Goal: Task Accomplishment & Management: Manage account settings

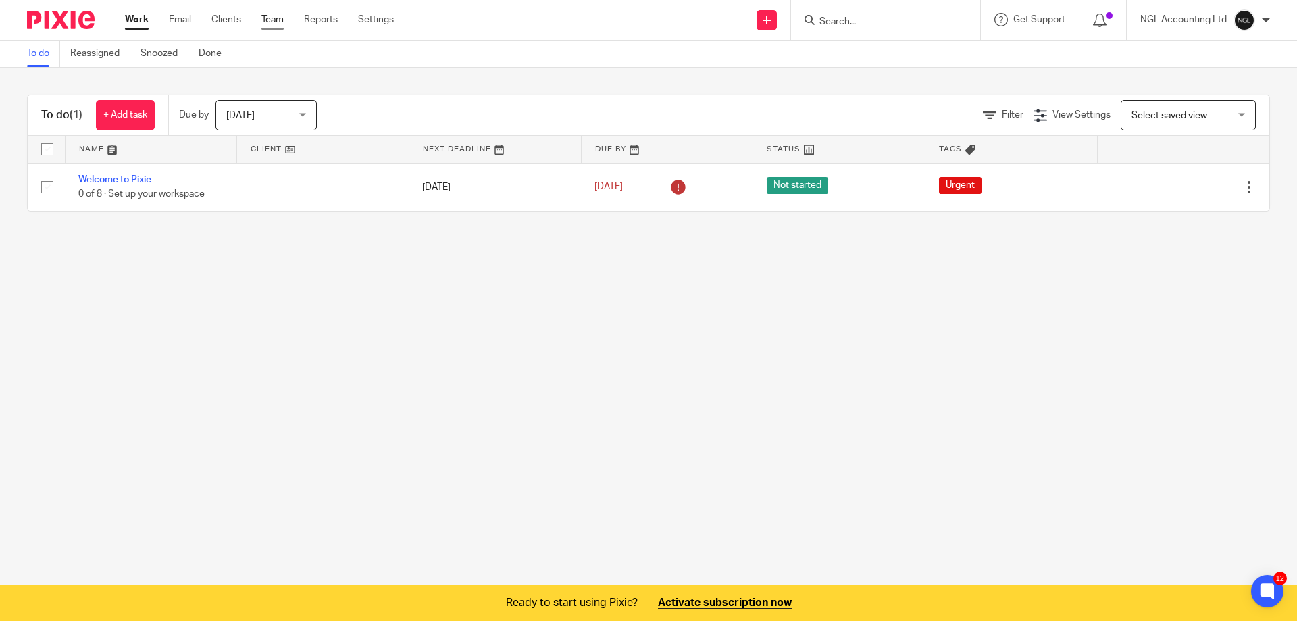
click at [278, 19] on link "Team" at bounding box center [272, 20] width 22 height 14
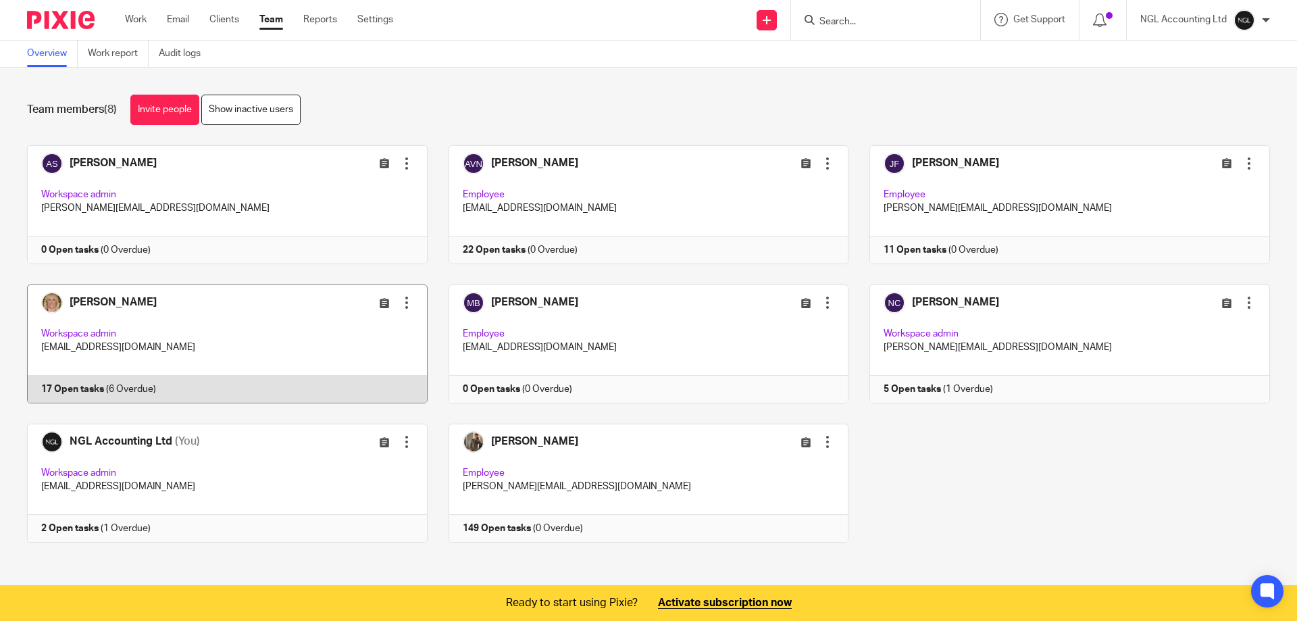
click at [236, 340] on link at bounding box center [216, 343] width 421 height 119
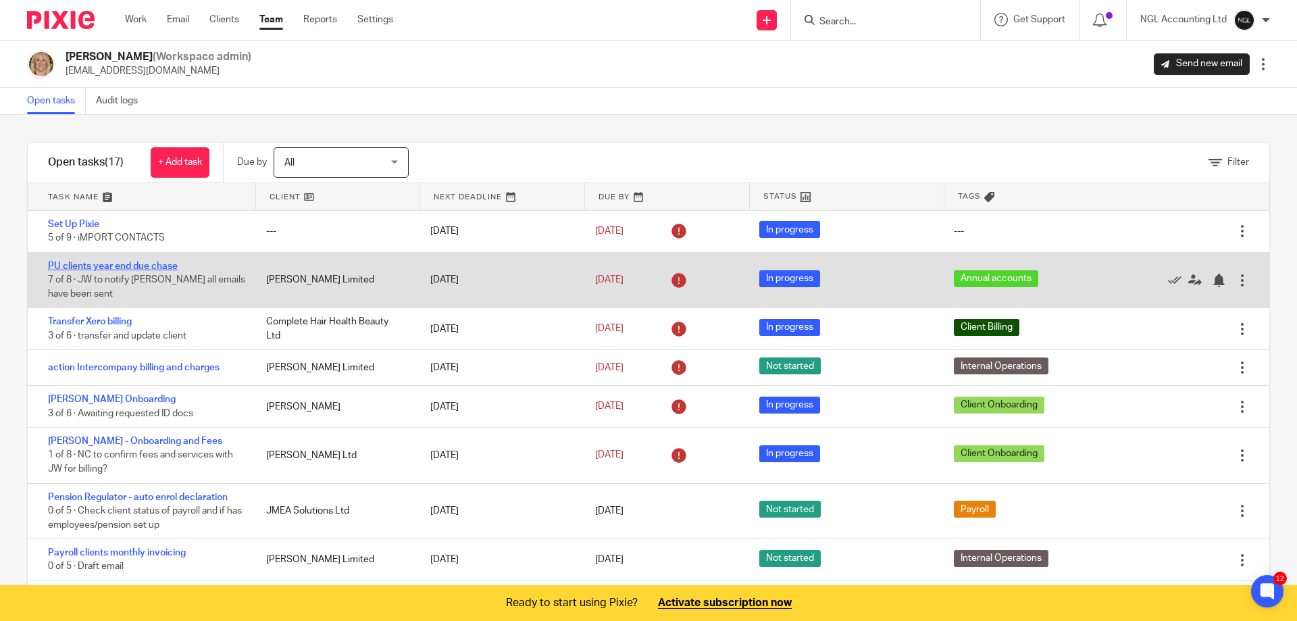
click at [127, 266] on link "PU clients year end due chase" at bounding box center [113, 265] width 130 height 9
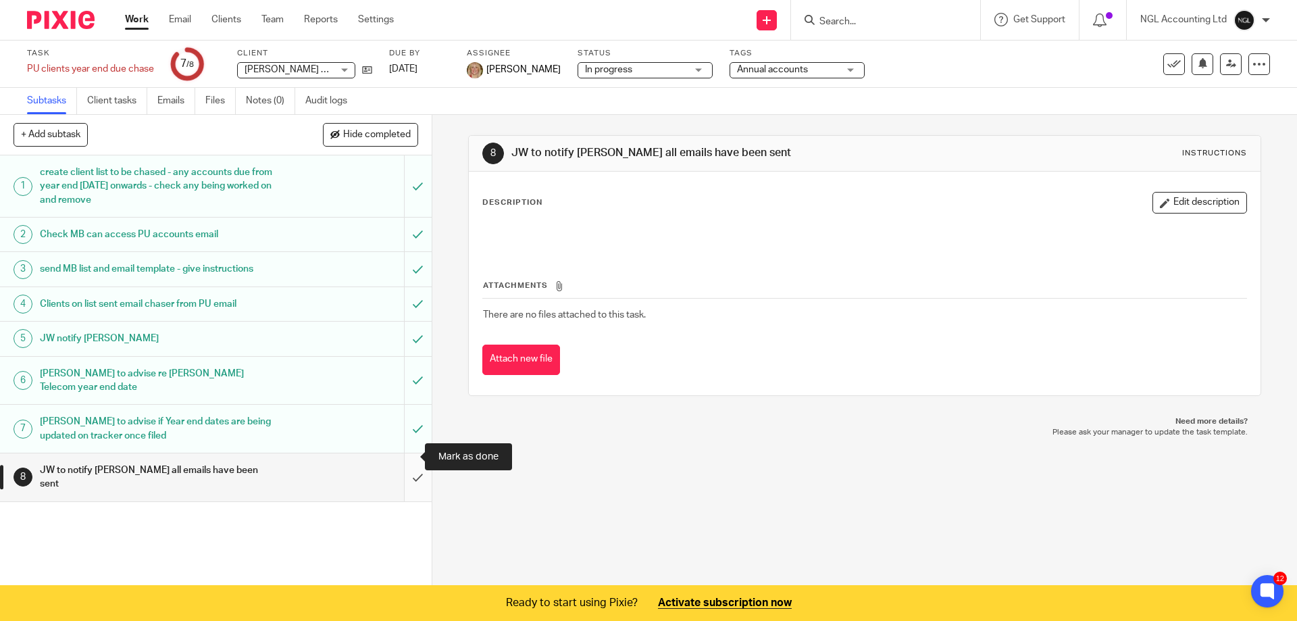
click at [405, 456] on input "submit" at bounding box center [216, 477] width 432 height 48
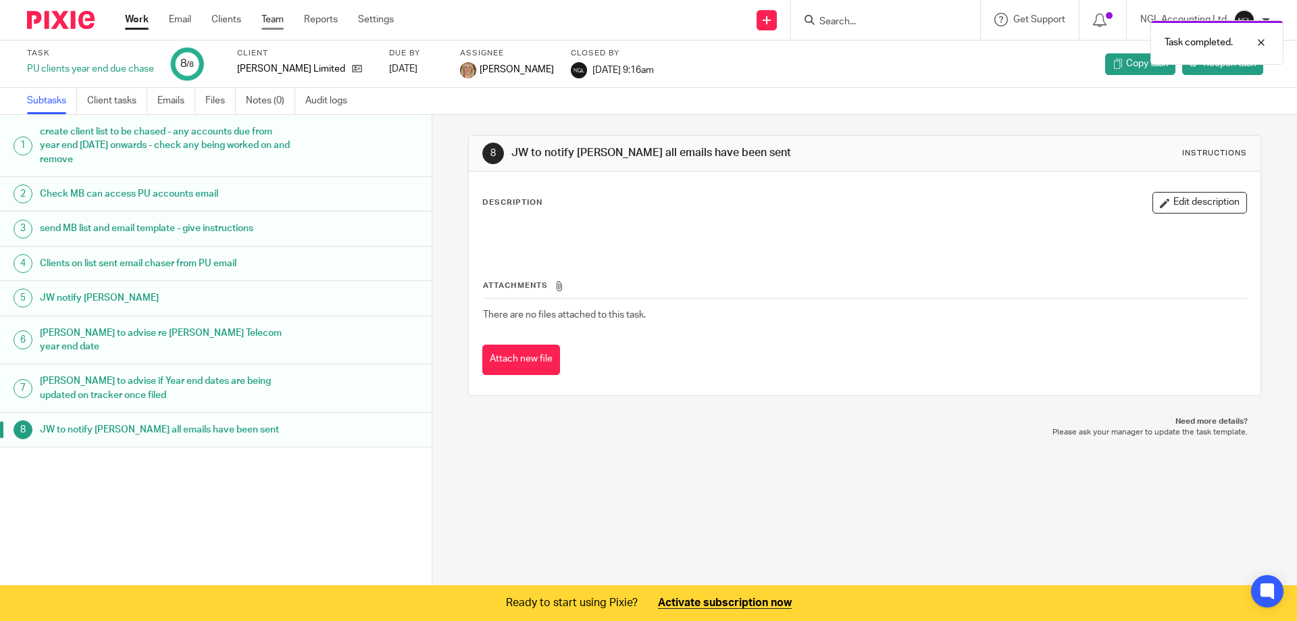
click at [272, 20] on link "Team" at bounding box center [272, 20] width 22 height 14
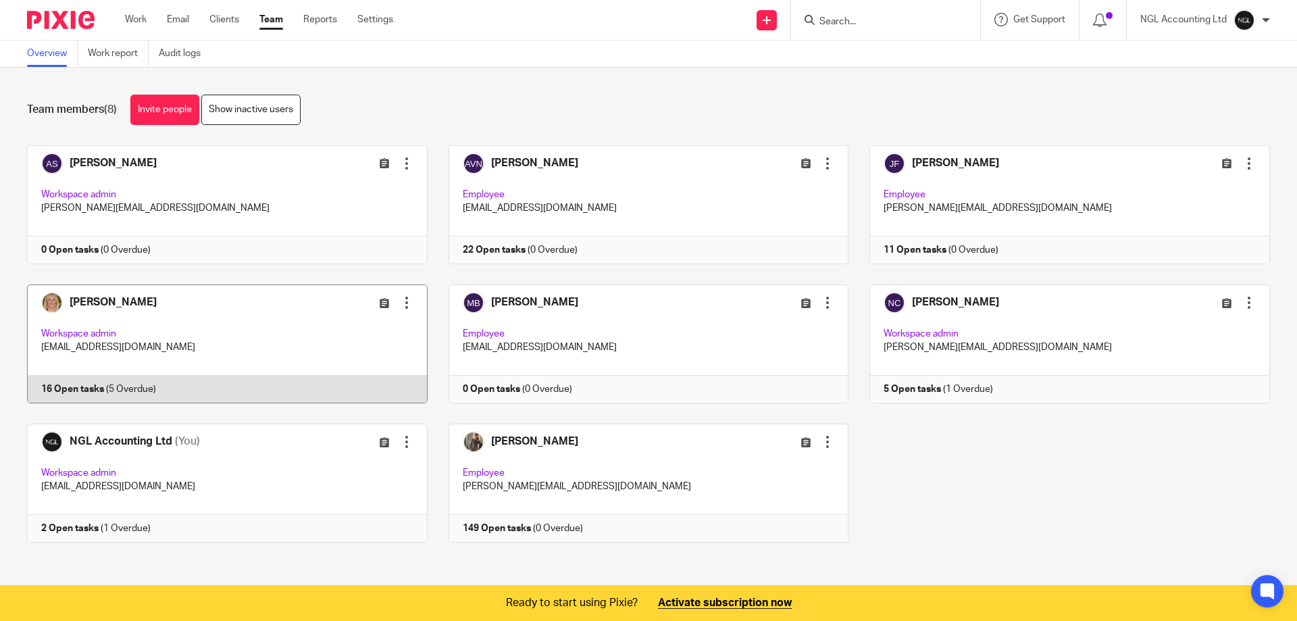
click at [247, 326] on link at bounding box center [216, 343] width 421 height 119
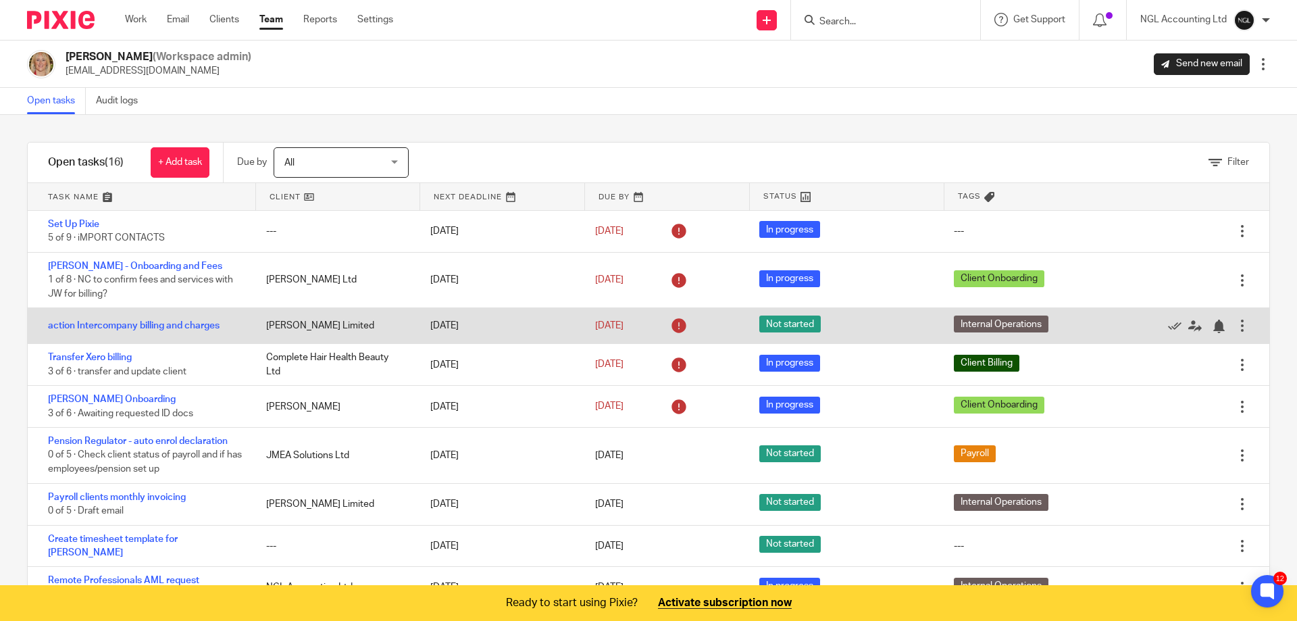
click at [1235, 319] on div at bounding box center [1242, 326] width 14 height 14
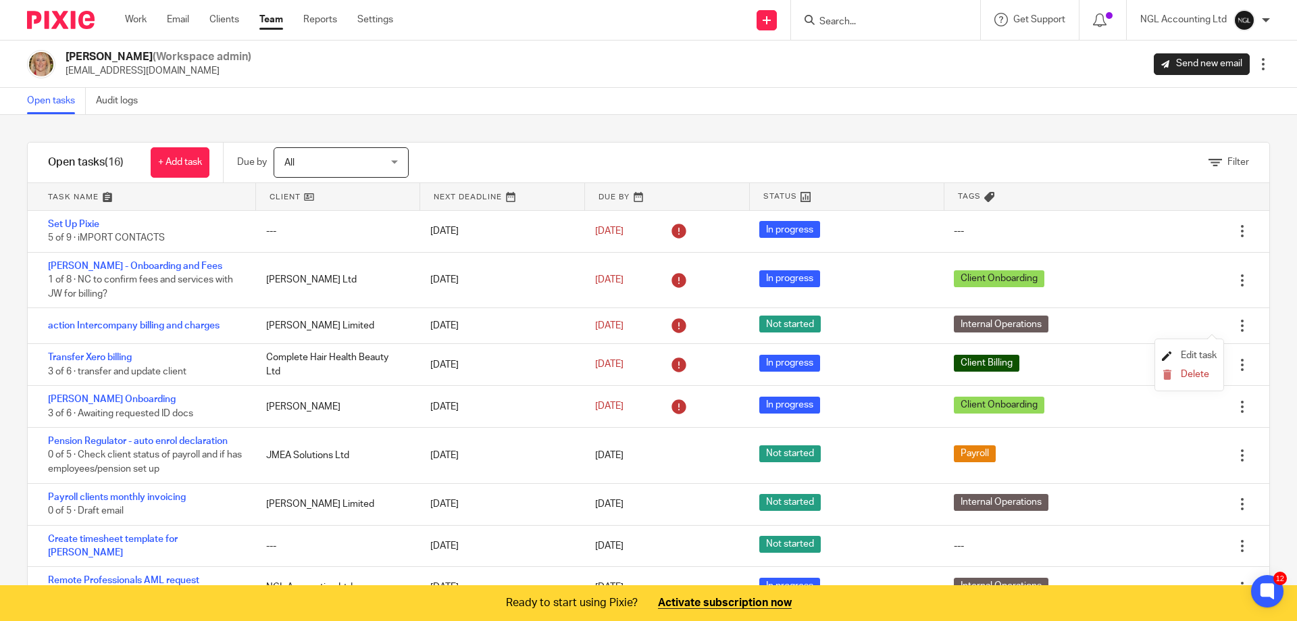
click at [1196, 352] on span "Edit task" at bounding box center [1199, 355] width 36 height 9
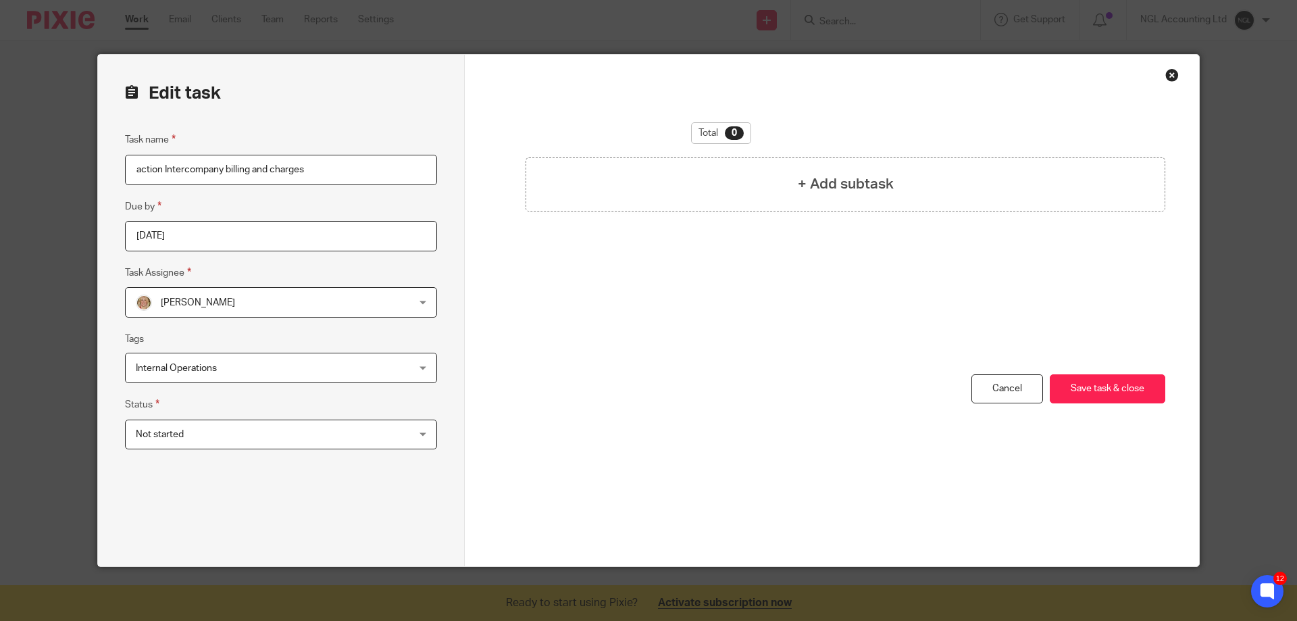
click at [415, 433] on div "Not started Not started" at bounding box center [281, 434] width 312 height 30
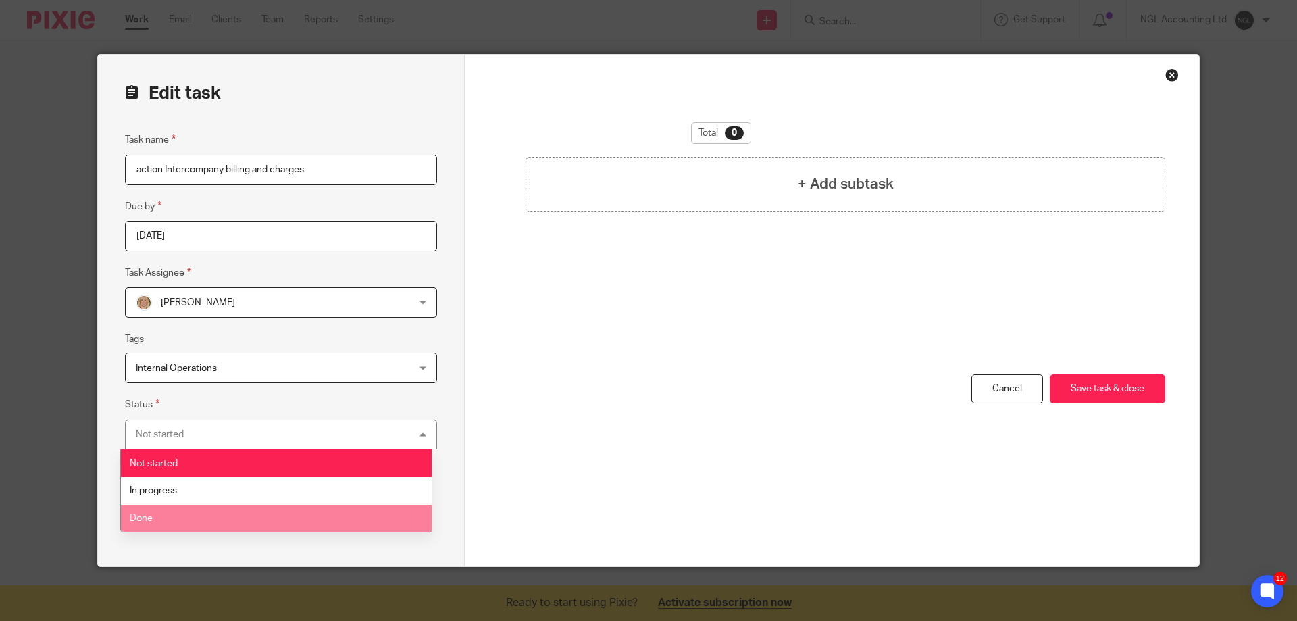
click at [246, 514] on li "Done" at bounding box center [276, 519] width 311 height 28
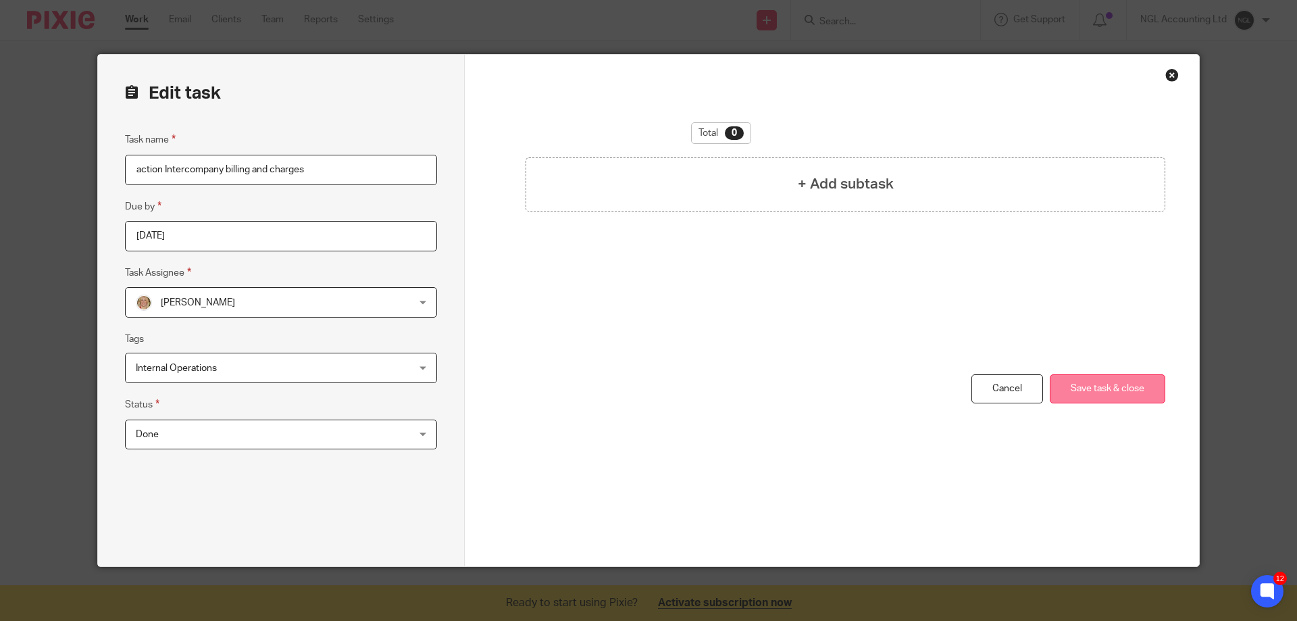
click at [1090, 393] on button "Save task & close" at bounding box center [1107, 388] width 115 height 29
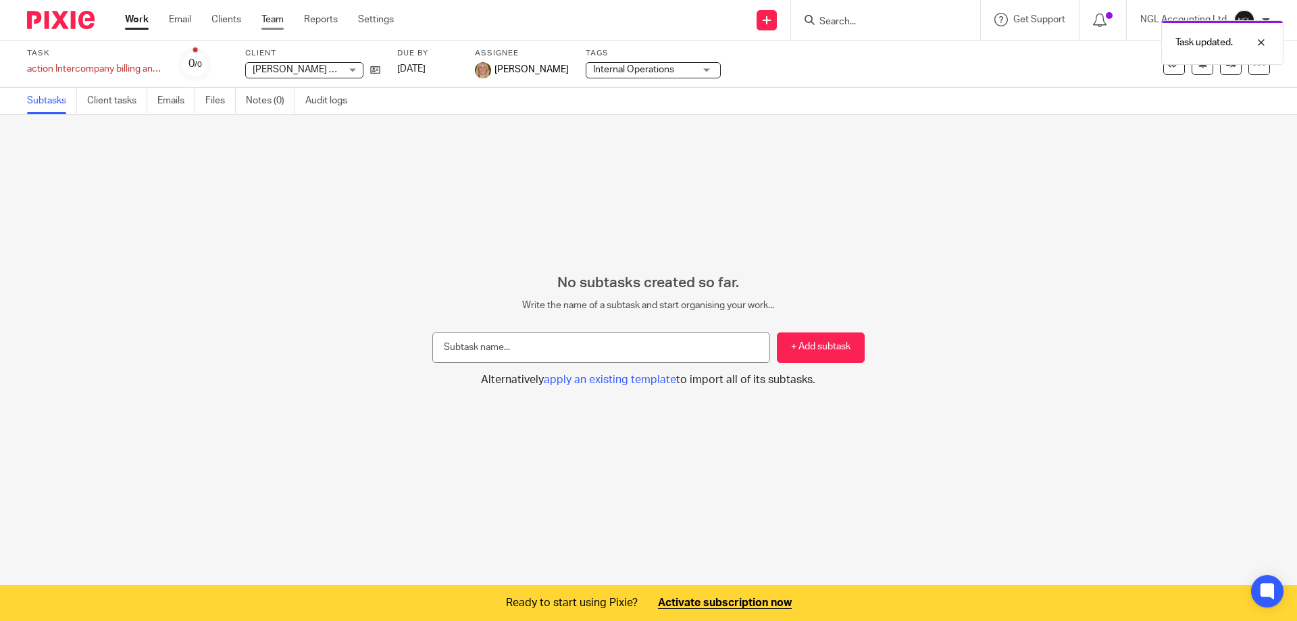
click at [264, 19] on link "Team" at bounding box center [272, 20] width 22 height 14
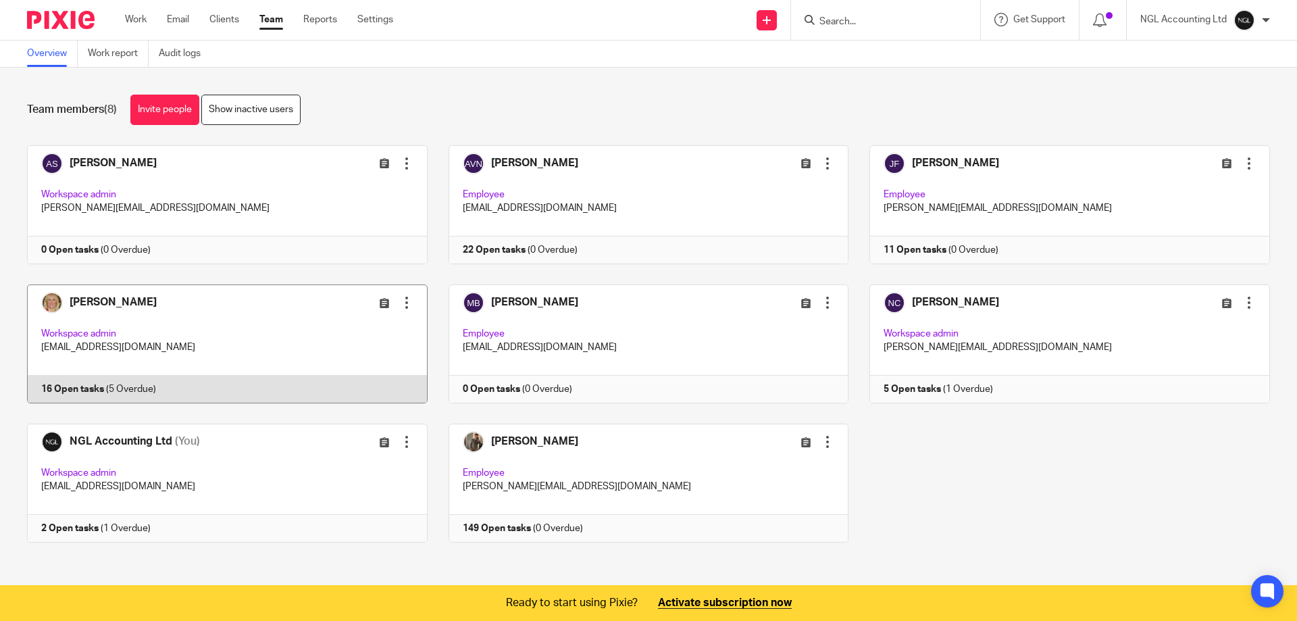
click at [205, 309] on link at bounding box center [216, 343] width 421 height 119
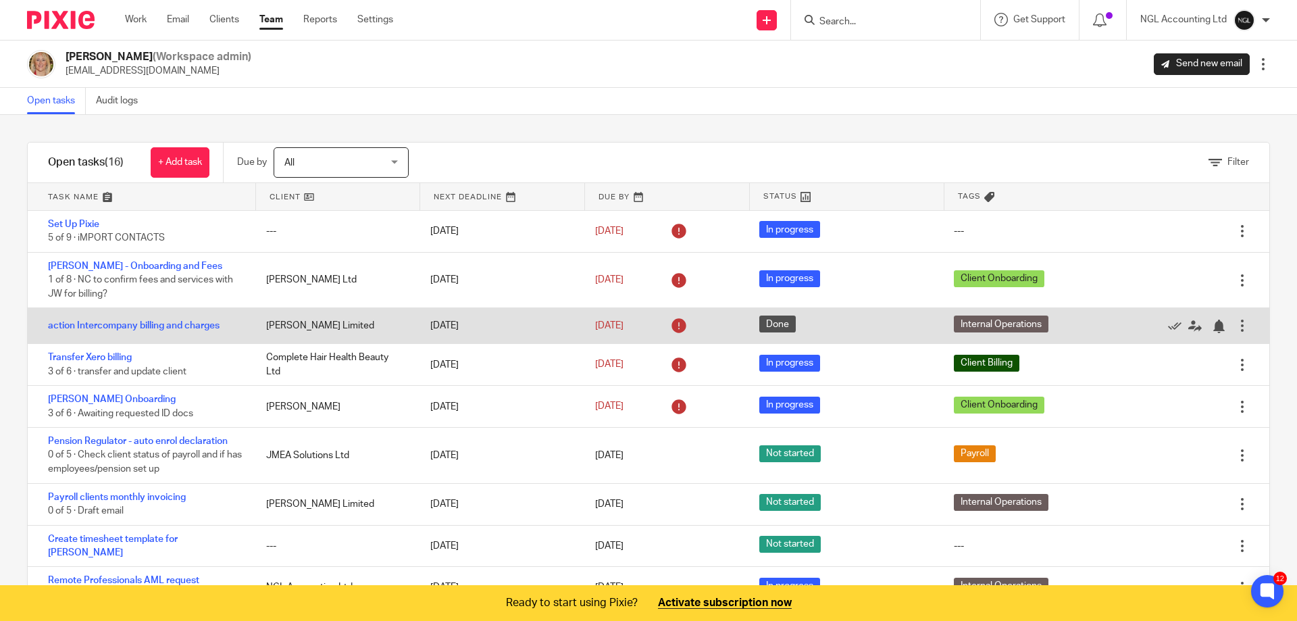
click at [1235, 325] on div at bounding box center [1242, 326] width 14 height 14
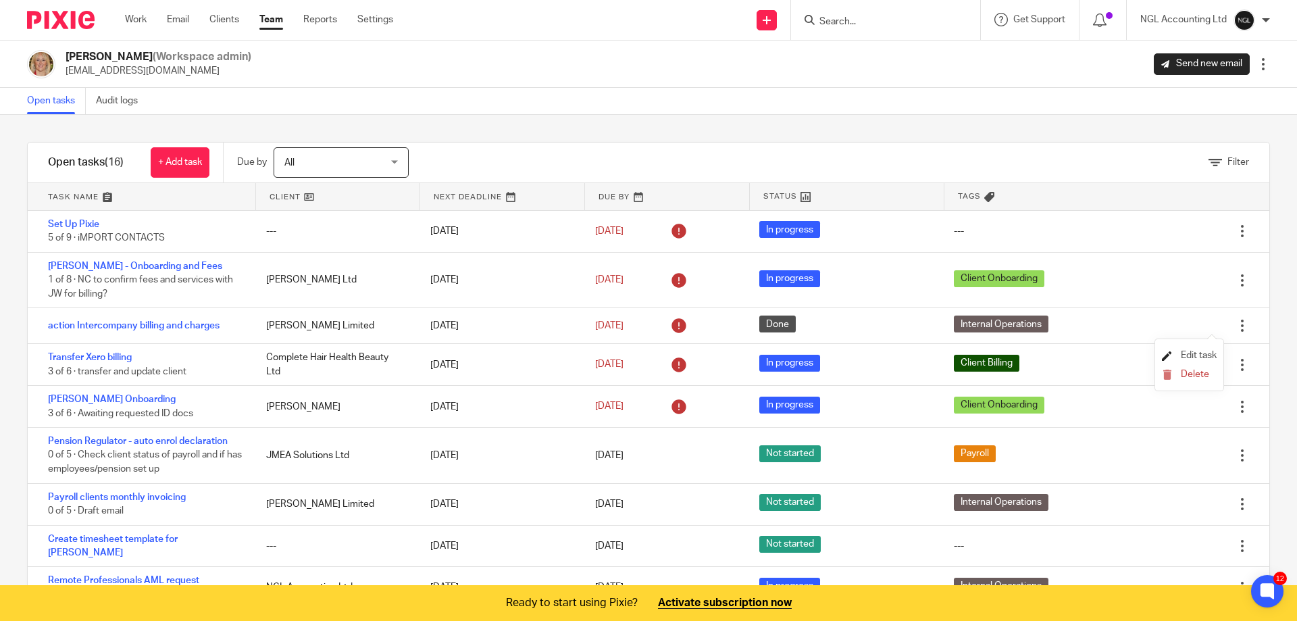
click at [1192, 357] on span "Edit task" at bounding box center [1199, 355] width 36 height 9
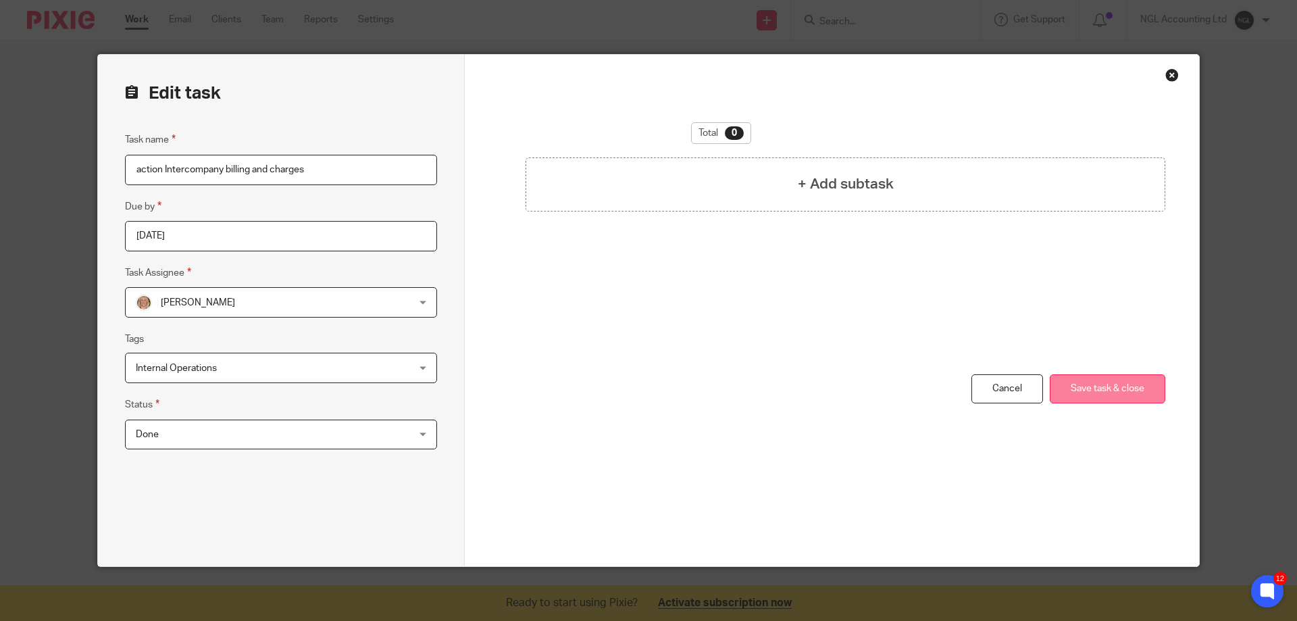
click at [1108, 382] on button "Save task & close" at bounding box center [1107, 388] width 115 height 29
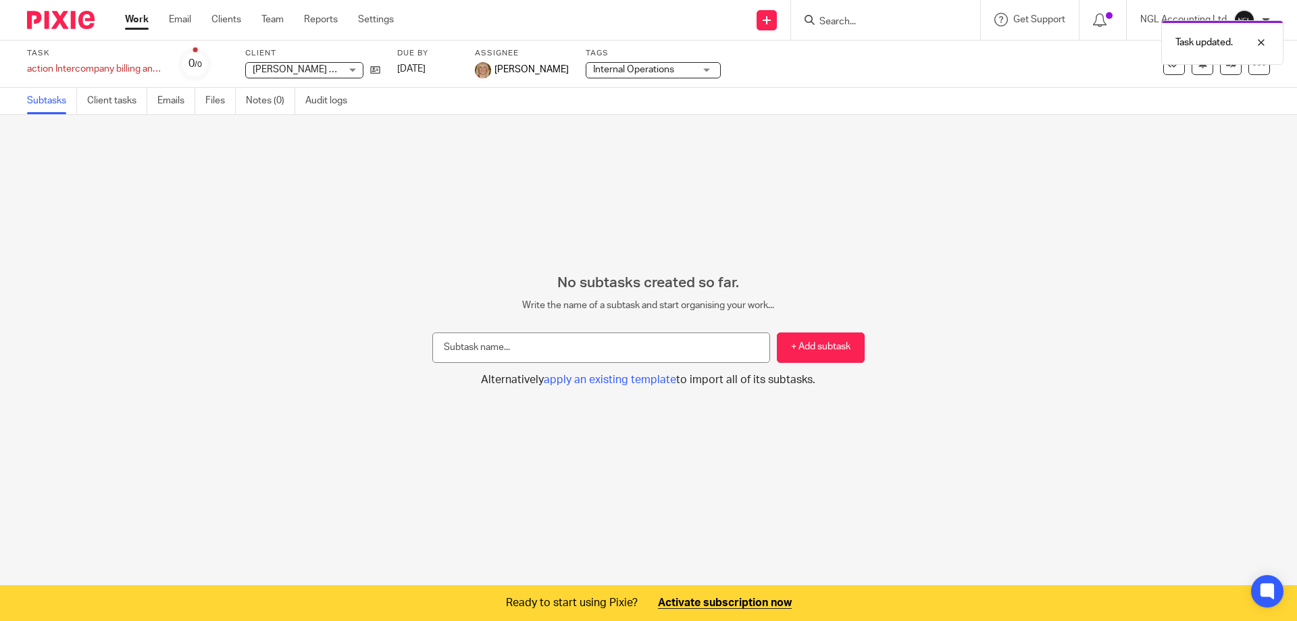
click at [272, 12] on div "Work Email Clients Team Reports Settings Work Email Clients Team Reports Settin…" at bounding box center [262, 20] width 303 height 40
click at [281, 20] on link "Team" at bounding box center [272, 20] width 22 height 14
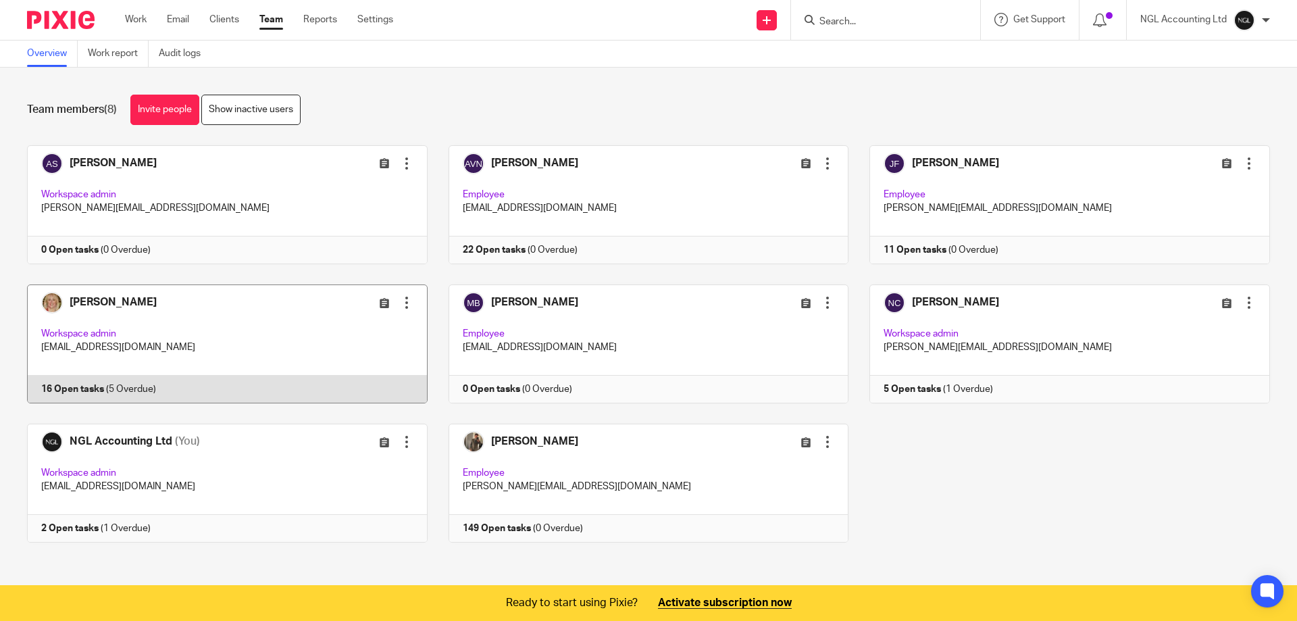
click at [202, 326] on link at bounding box center [216, 343] width 421 height 119
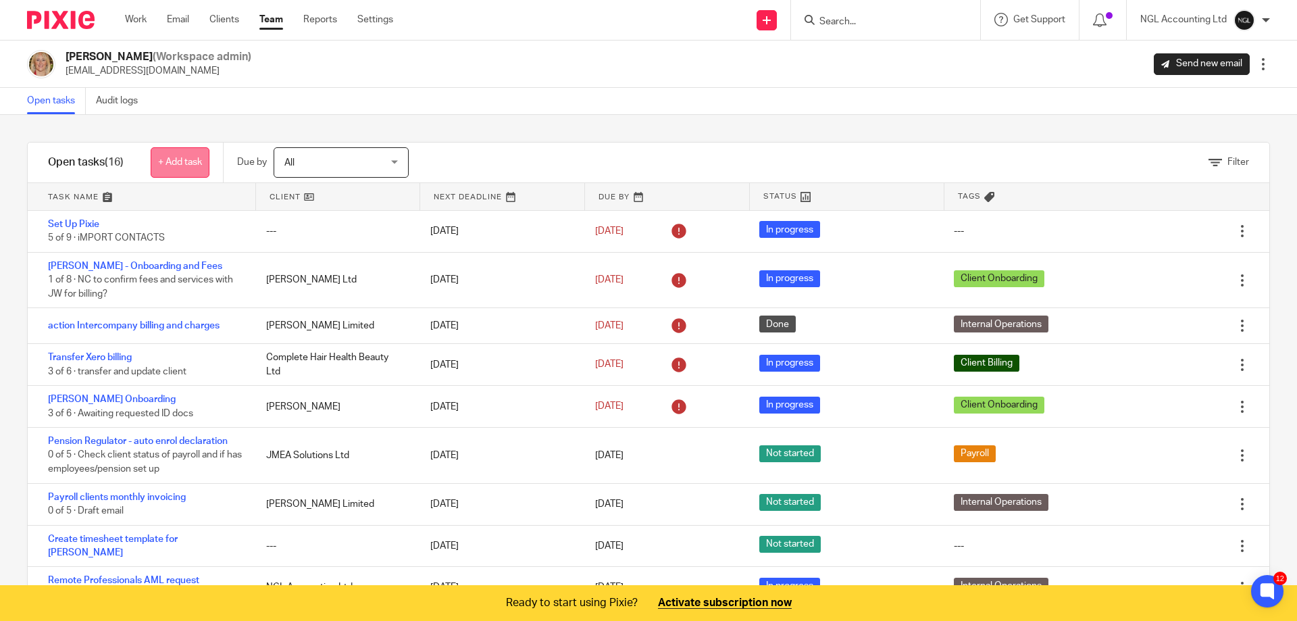
click at [174, 168] on link "+ Add task" at bounding box center [180, 162] width 59 height 30
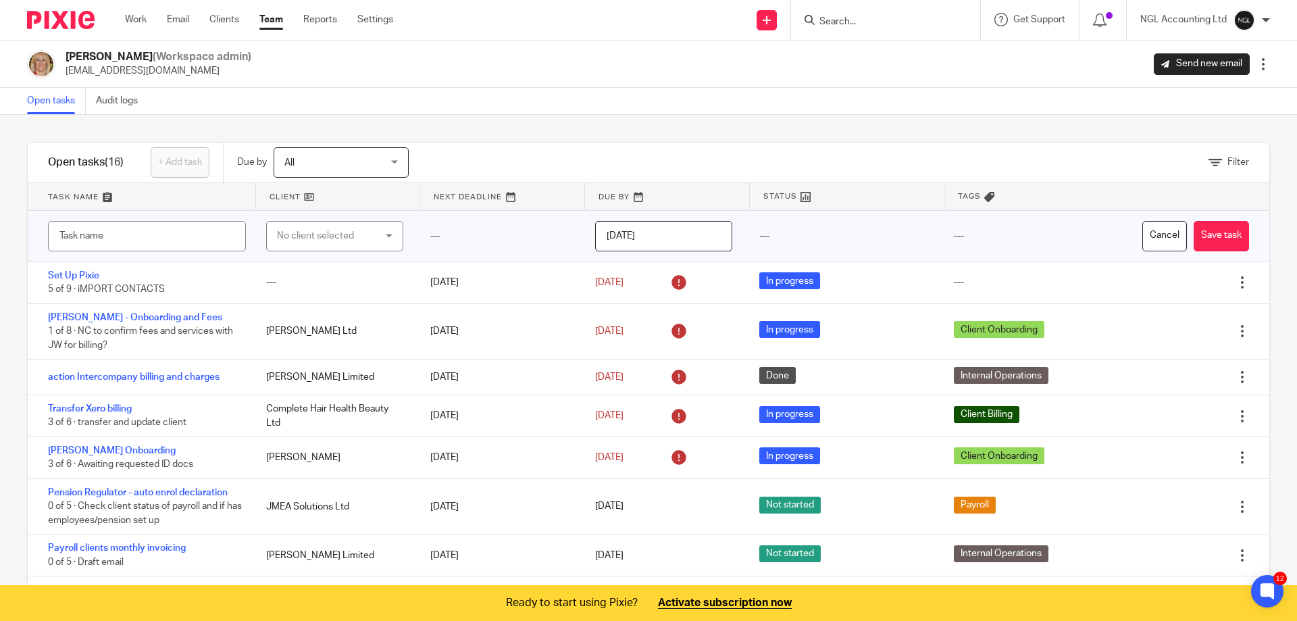
click at [389, 236] on div "No client selected" at bounding box center [334, 236] width 137 height 30
type input "view"
click at [346, 306] on span "Viewpoint Partners Ltd" at bounding box center [319, 303] width 97 height 9
click at [153, 239] on input "text" at bounding box center [147, 236] width 198 height 30
type input "weekly billing set up"
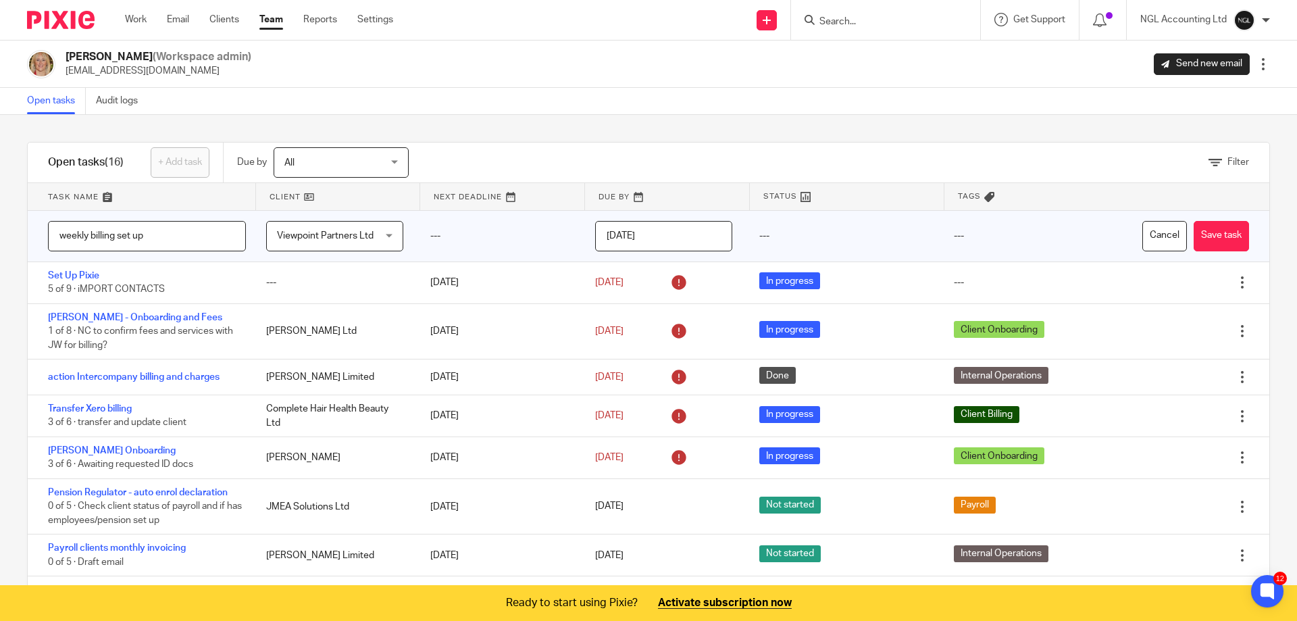
click at [690, 240] on input "2025-08-15" at bounding box center [663, 236] width 137 height 30
click at [1199, 238] on button "Save task" at bounding box center [1220, 236] width 55 height 30
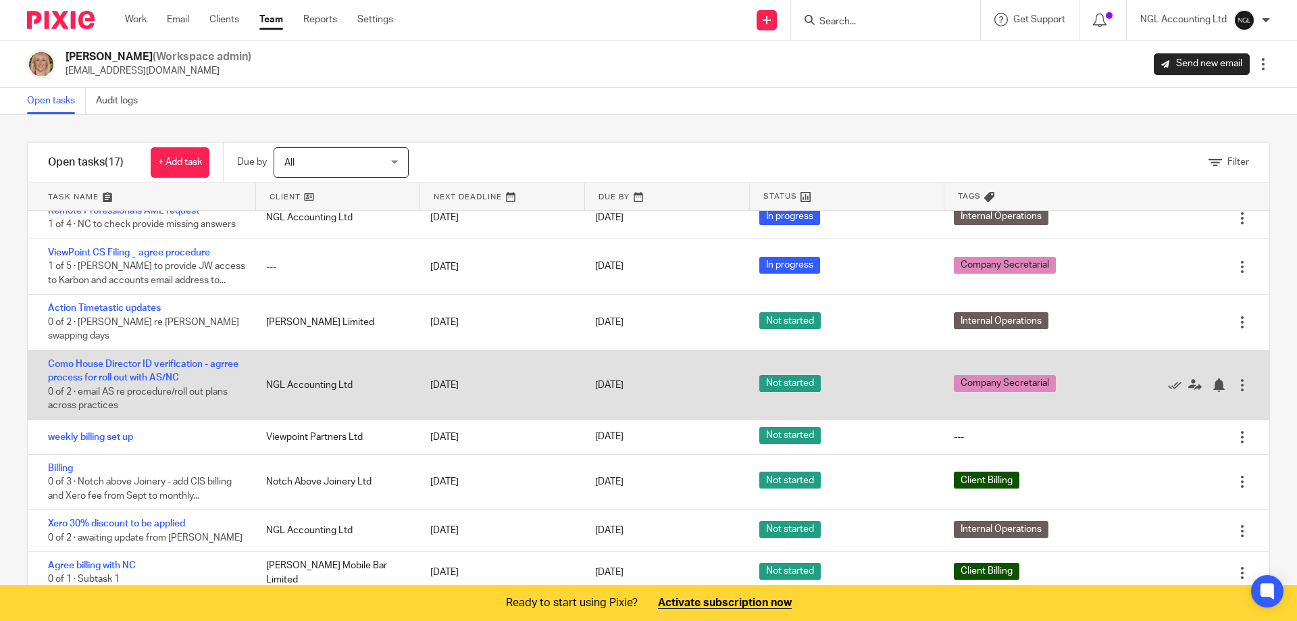
scroll to position [55, 0]
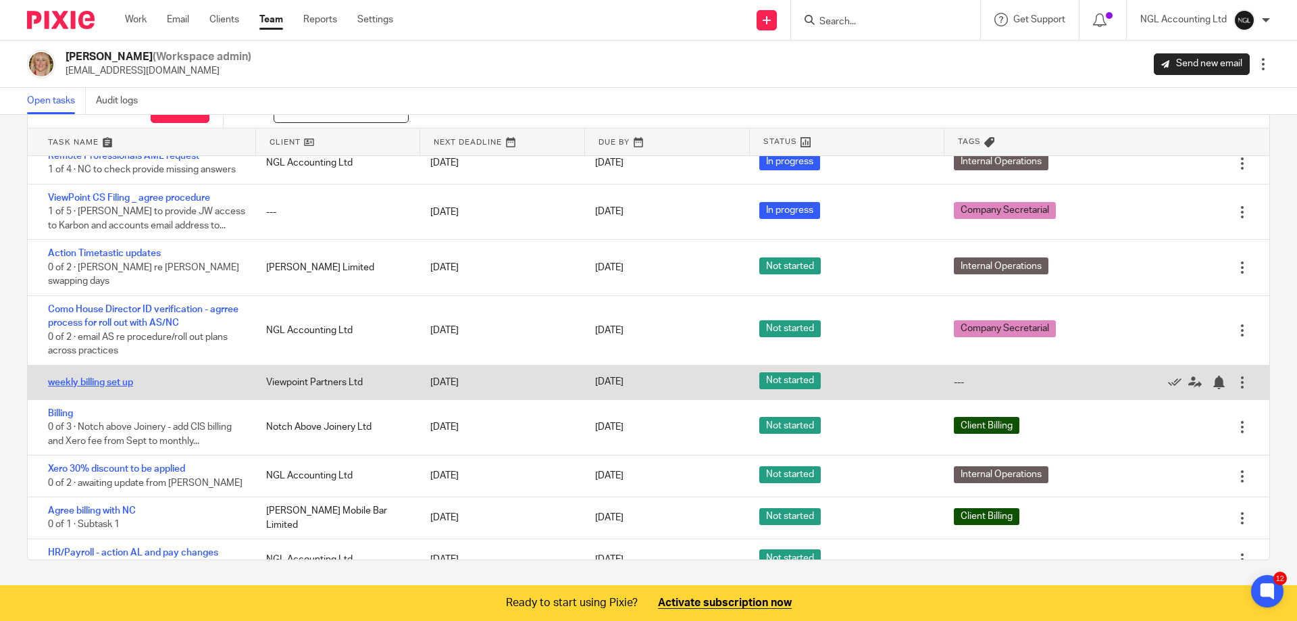
click at [101, 378] on link "weekly billing set up" at bounding box center [90, 382] width 85 height 9
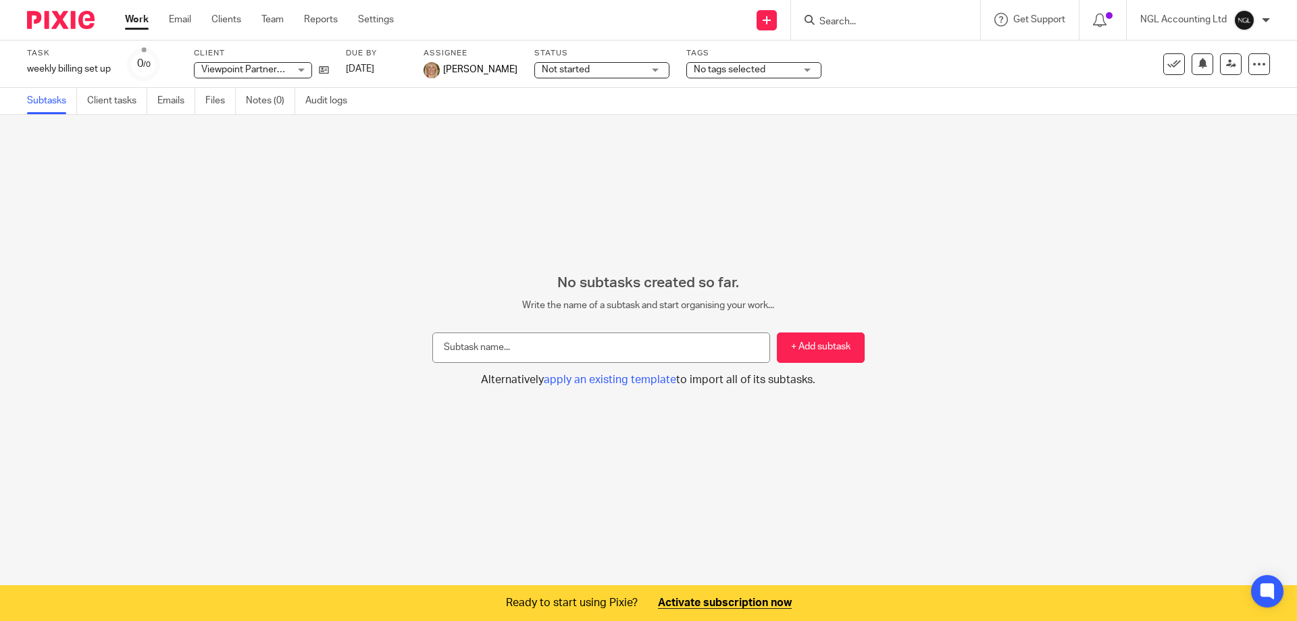
click at [559, 355] on input "text" at bounding box center [601, 347] width 338 height 30
type input "set up weekly invoices and reoccuring invoice"
click at [819, 351] on button "+ Add subtask" at bounding box center [821, 347] width 88 height 30
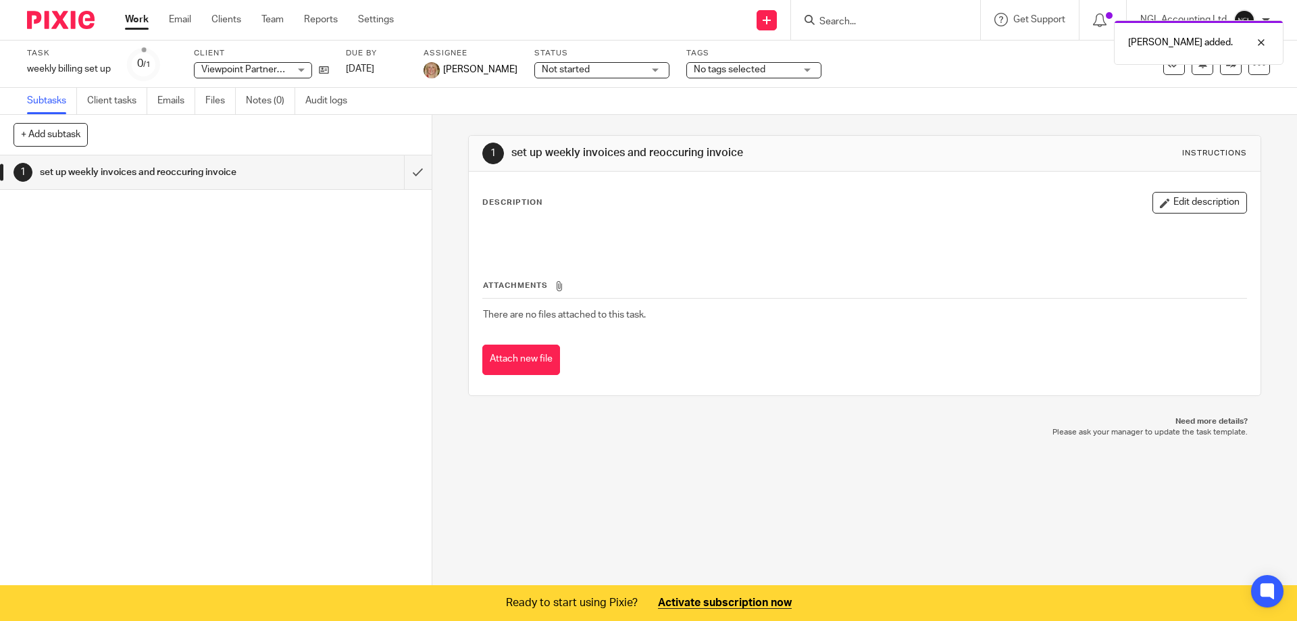
click at [38, 135] on button "+ Add subtask" at bounding box center [51, 134] width 74 height 23
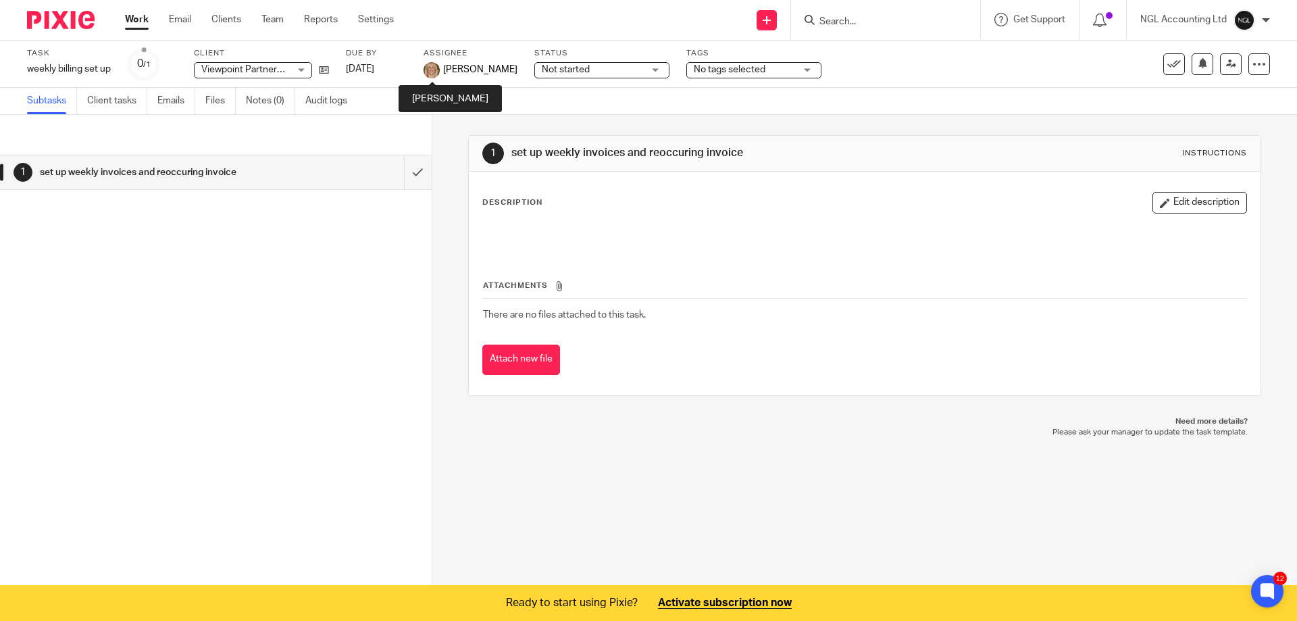
click at [434, 70] on img at bounding box center [431, 70] width 16 height 16
click at [1252, 61] on icon at bounding box center [1259, 64] width 14 height 14
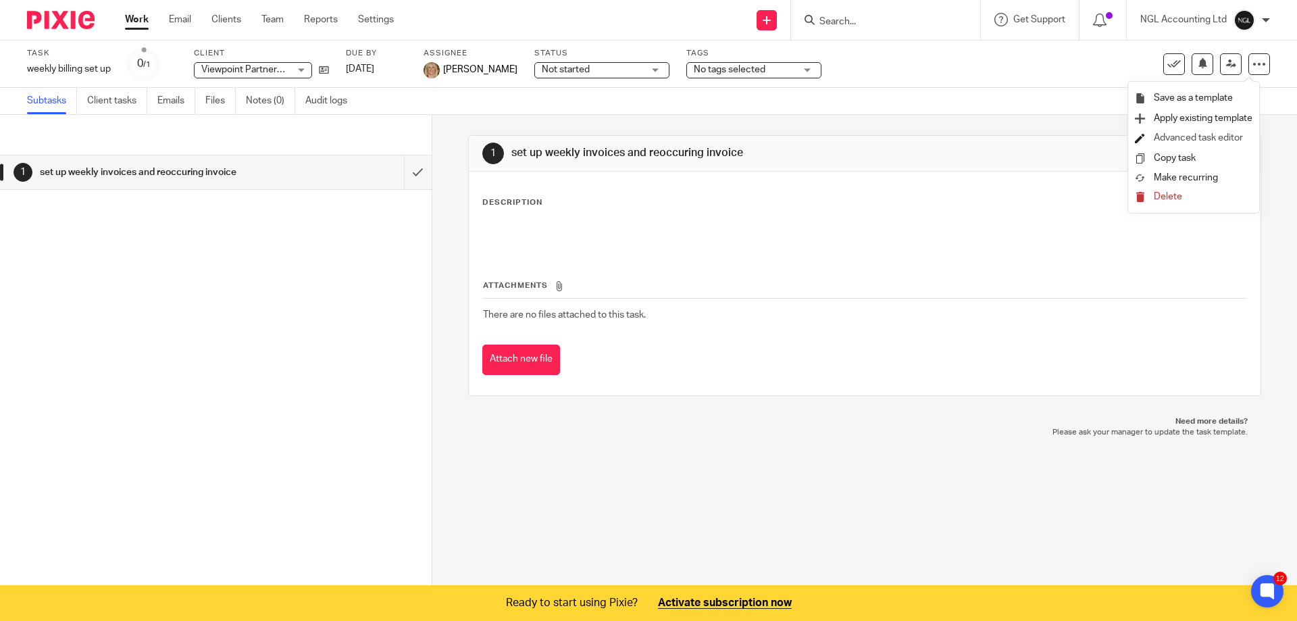
click at [1237, 136] on link "Advanced task editor" at bounding box center [1198, 137] width 89 height 9
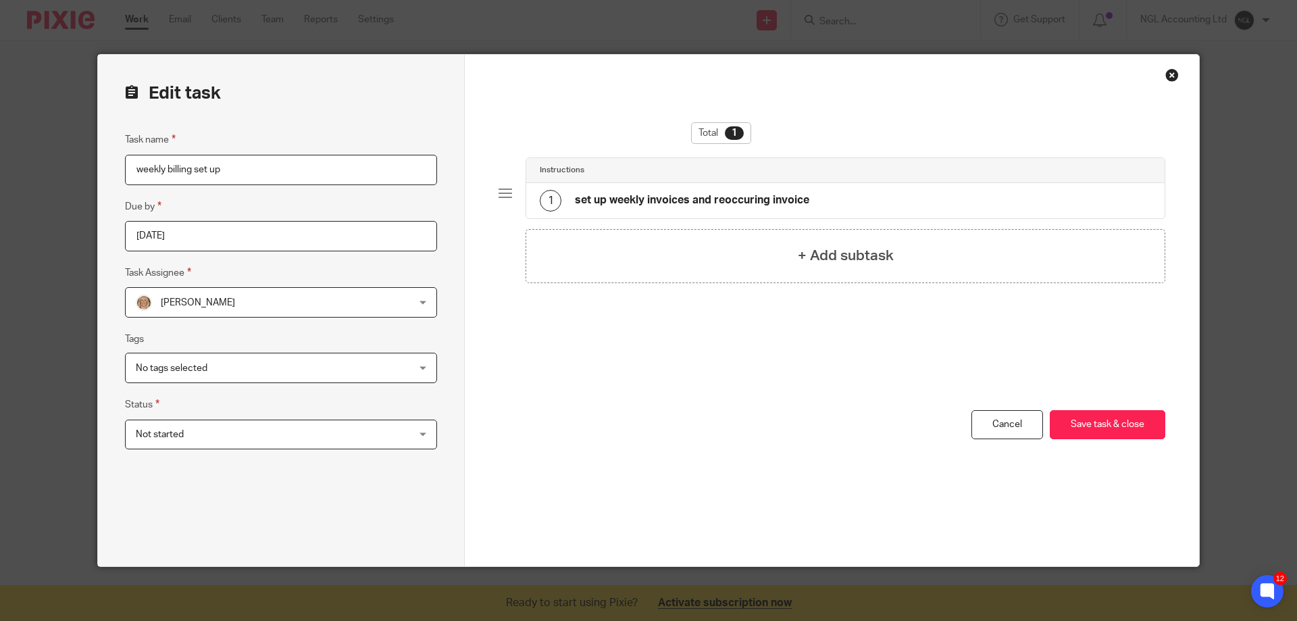
click at [417, 371] on div "No tags selected" at bounding box center [281, 368] width 312 height 30
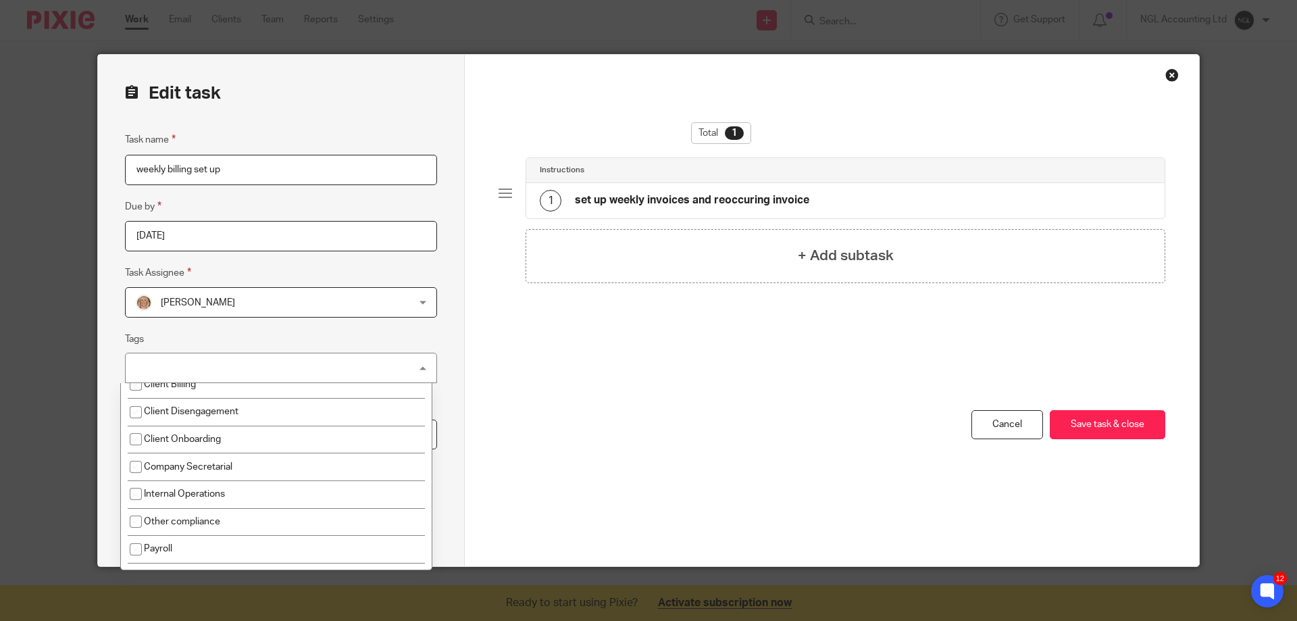
scroll to position [179, 0]
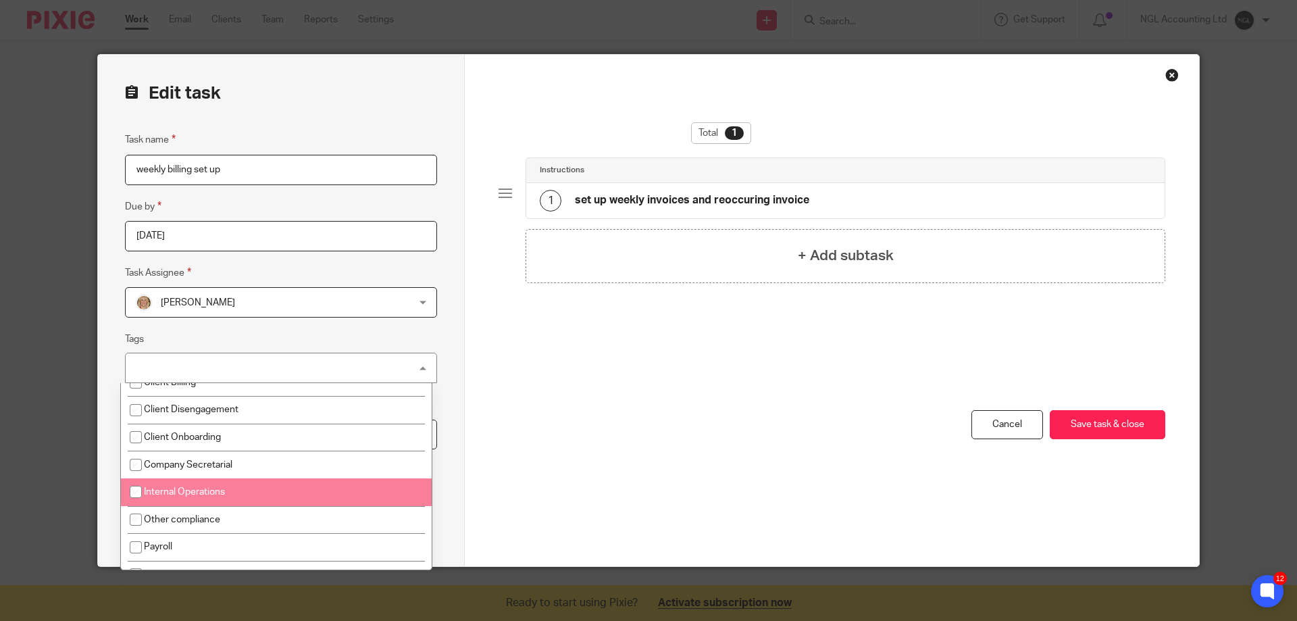
click at [283, 492] on li "Internal Operations" at bounding box center [276, 492] width 311 height 28
checkbox input "true"
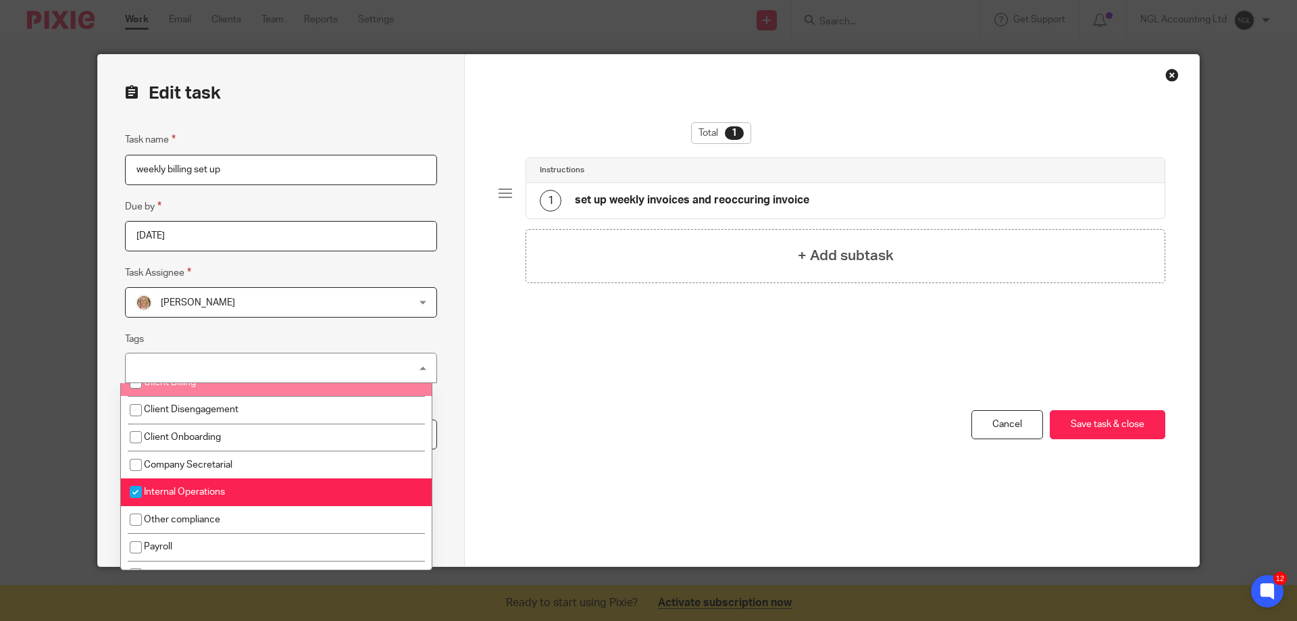
click at [224, 392] on li "Client Billing" at bounding box center [276, 383] width 311 height 28
checkbox input "true"
drag, startPoint x: 207, startPoint y: 490, endPoint x: 278, endPoint y: 488, distance: 70.9
click at [207, 490] on span "Internal Operations" at bounding box center [184, 491] width 81 height 9
checkbox input "false"
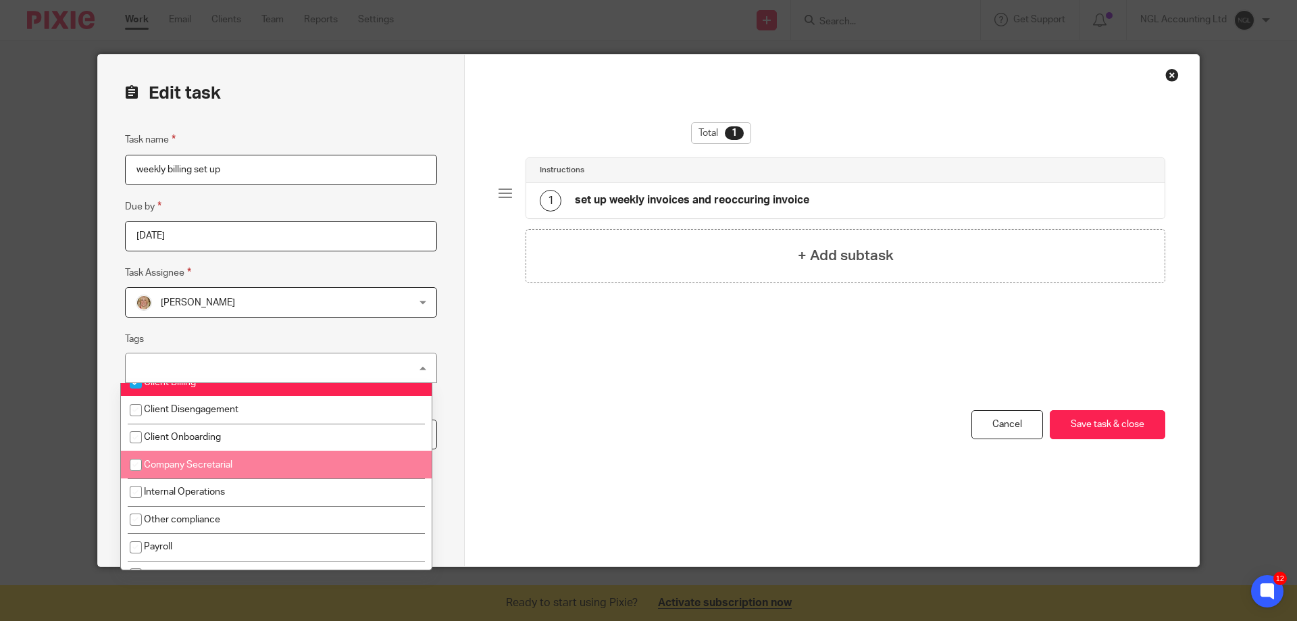
scroll to position [44, 0]
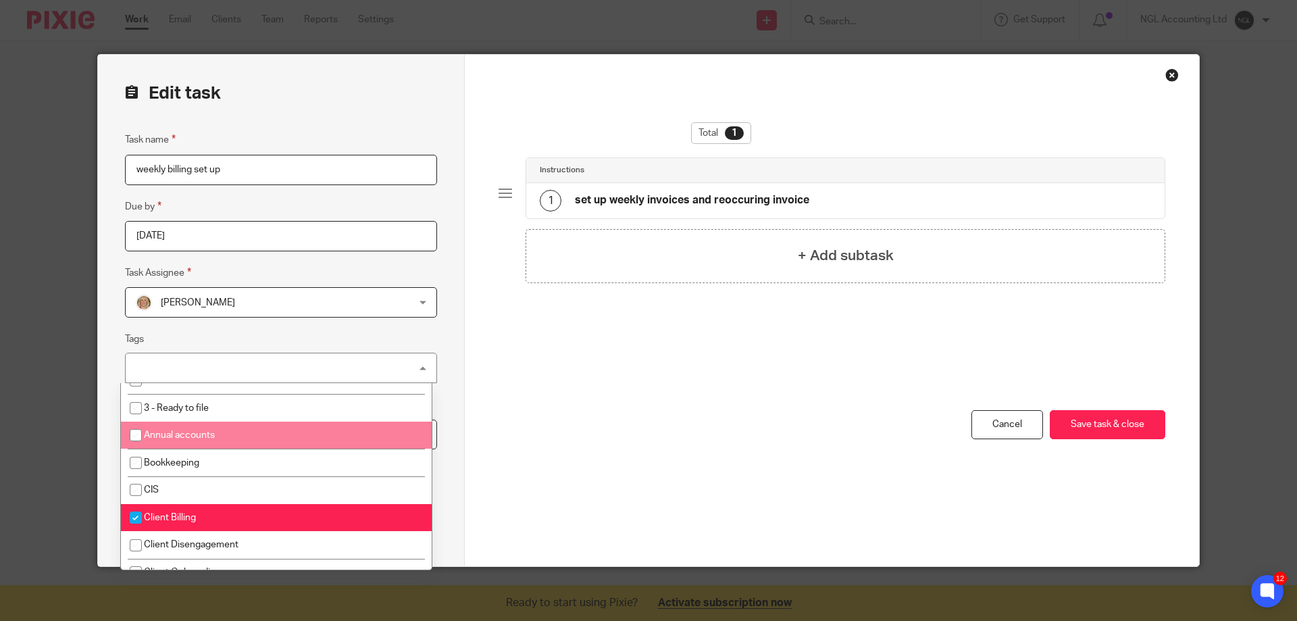
click at [441, 353] on div "Edit task Task name weekly billing set up Due by 2025-08-15 Task Assignee Jo Wa…" at bounding box center [281, 310] width 367 height 511
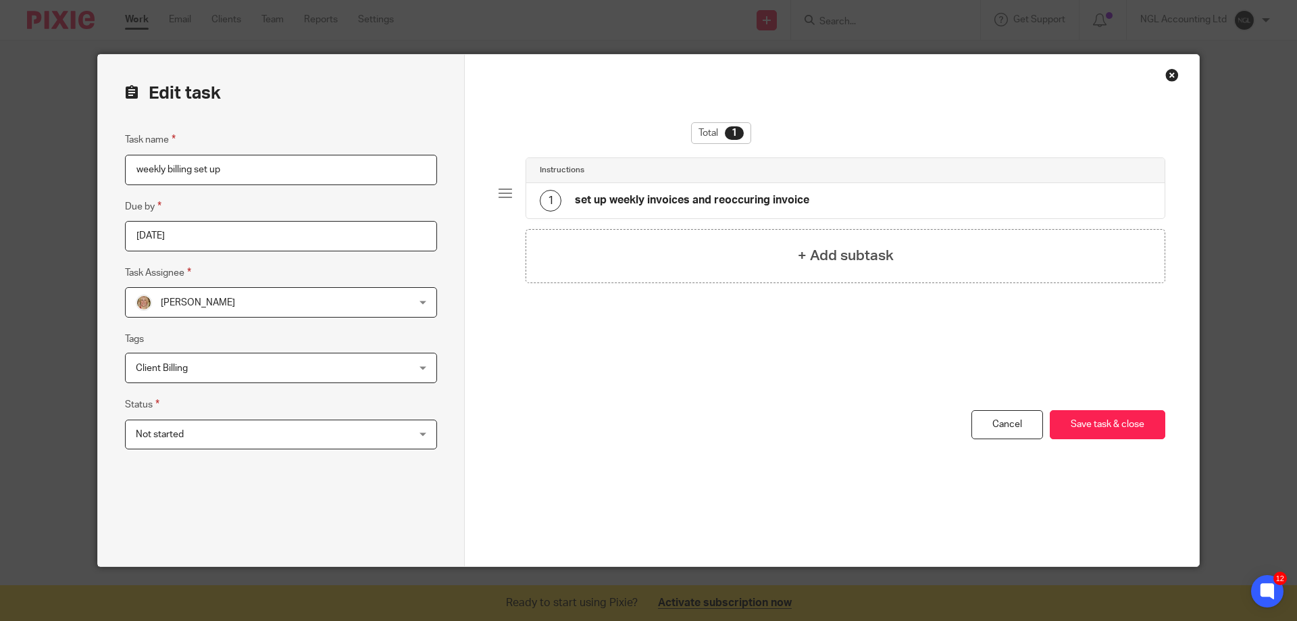
click at [424, 434] on div "Not started Not started" at bounding box center [281, 434] width 312 height 30
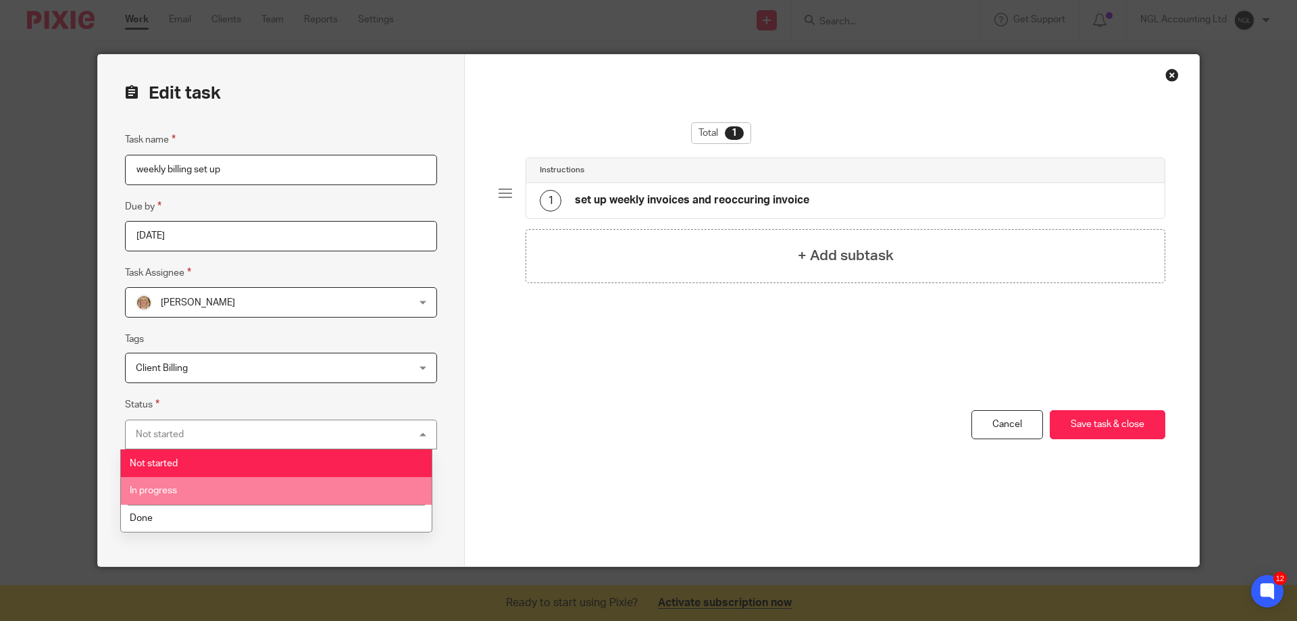
click at [258, 488] on li "In progress" at bounding box center [276, 491] width 311 height 28
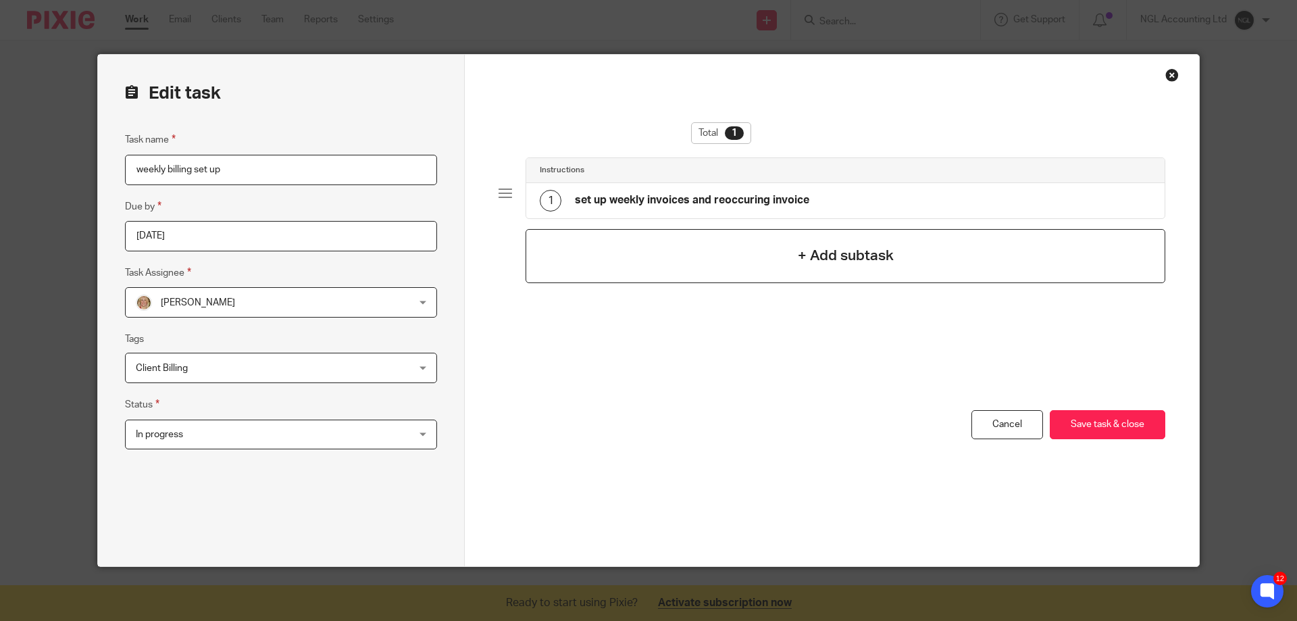
click at [798, 259] on h4 "+ Add subtask" at bounding box center [846, 255] width 96 height 21
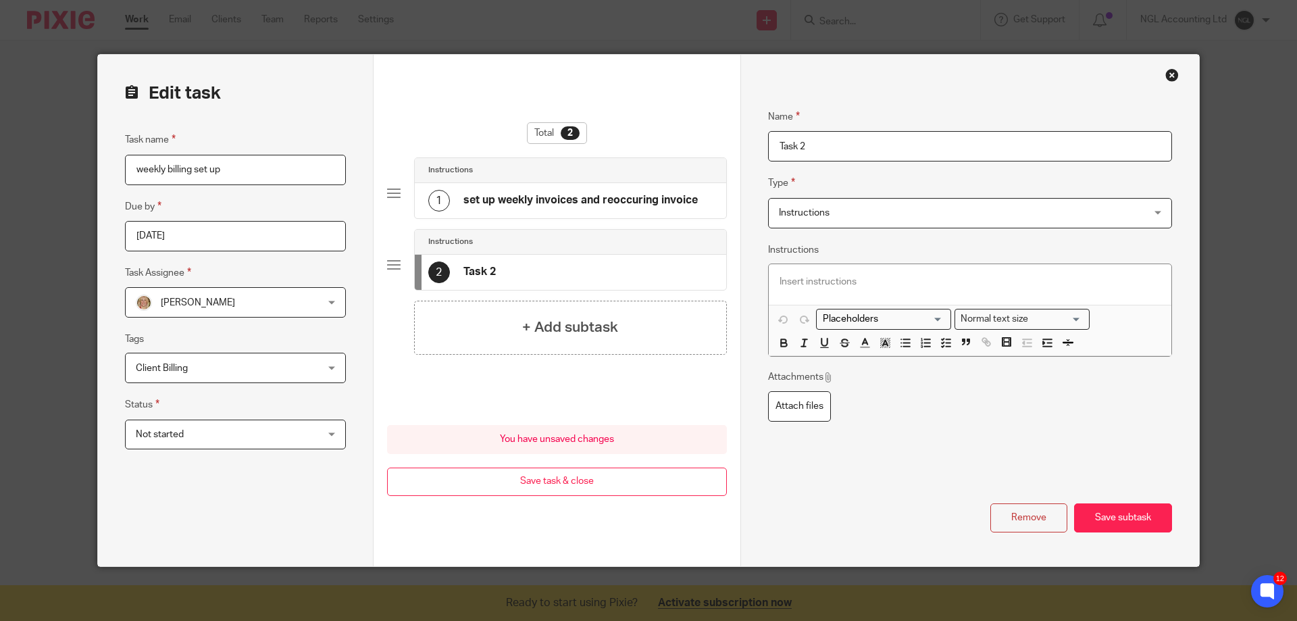
drag, startPoint x: 811, startPoint y: 149, endPoint x: 763, endPoint y: 147, distance: 47.4
click at [768, 147] on input "Task 2" at bounding box center [970, 146] width 404 height 30
click at [805, 143] on input "NC to cnfirm contact and email for billing" at bounding box center [970, 146] width 404 height 30
type input "NC to confirm contact and email for billing"
click at [579, 322] on h4 "+ Add subtask" at bounding box center [570, 327] width 96 height 21
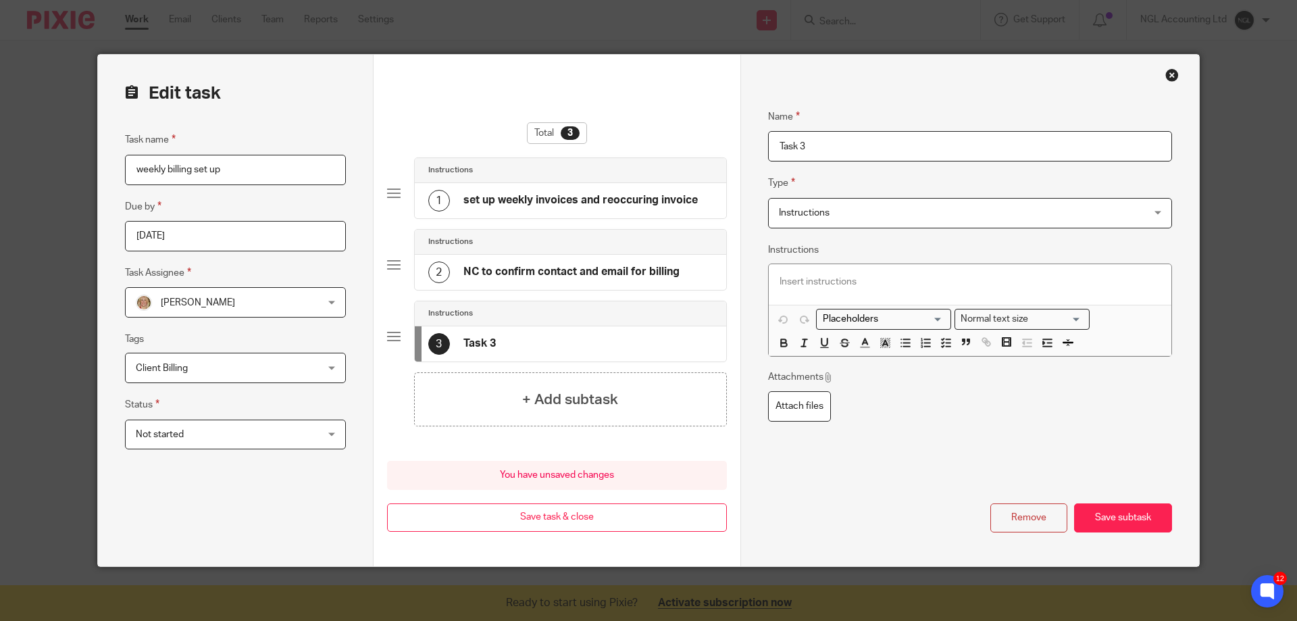
drag, startPoint x: 814, startPoint y: 149, endPoint x: 747, endPoint y: 146, distance: 66.9
click at [746, 148] on div "Name set up weekly invoices and reoccuring invoice Type Instructions Instructio…" at bounding box center [969, 310] width 459 height 511
type input "NC to confirm payment term due date"
click at [544, 390] on h4 "+ Add subtask" at bounding box center [570, 399] width 96 height 21
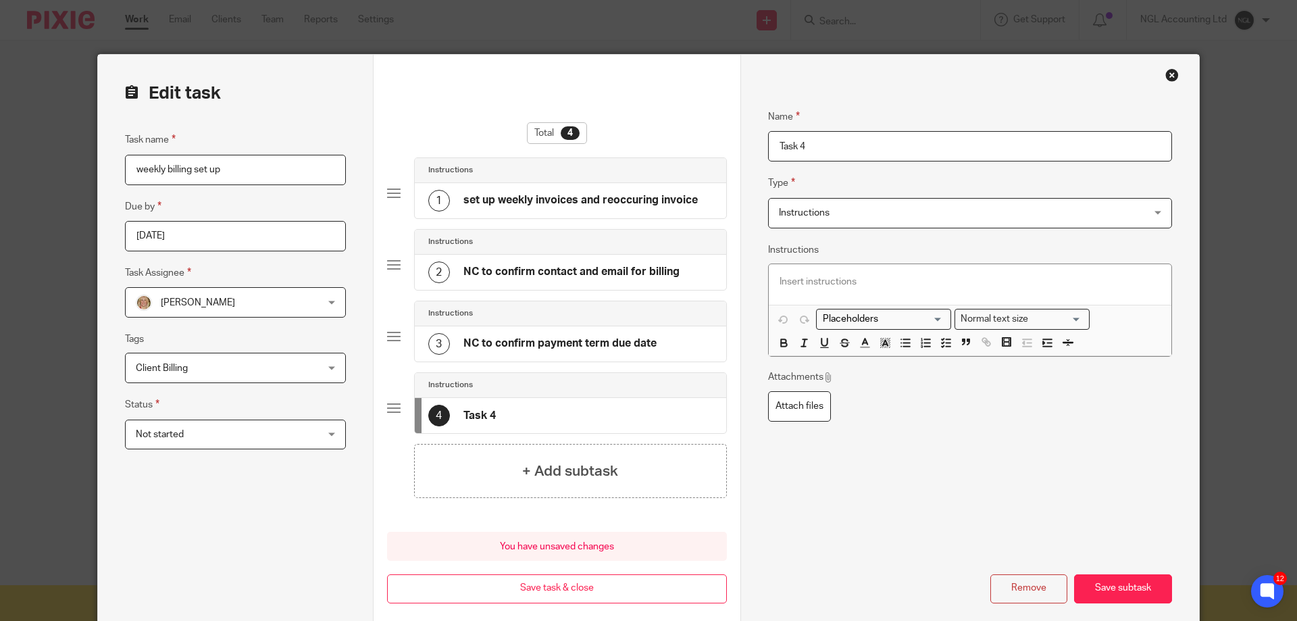
drag, startPoint x: 793, startPoint y: 145, endPoint x: 774, endPoint y: 143, distance: 19.0
click at [774, 143] on input "Task 4" at bounding box center [970, 146] width 404 height 30
click at [811, 144] on input "send maual emails" at bounding box center [970, 146] width 404 height 30
type input "send manual invoices"
click at [551, 471] on h4 "+ Add subtask" at bounding box center [570, 471] width 96 height 21
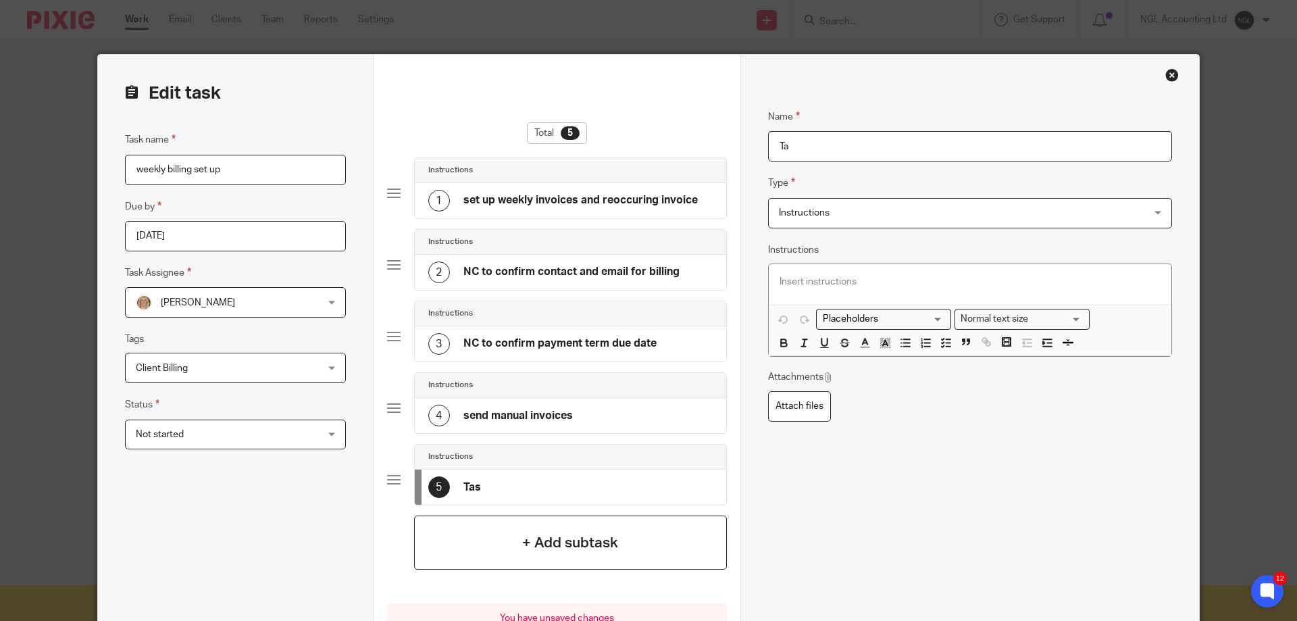
type input "T"
click at [823, 147] on input "update reoccuring invoice template" at bounding box center [970, 146] width 404 height 30
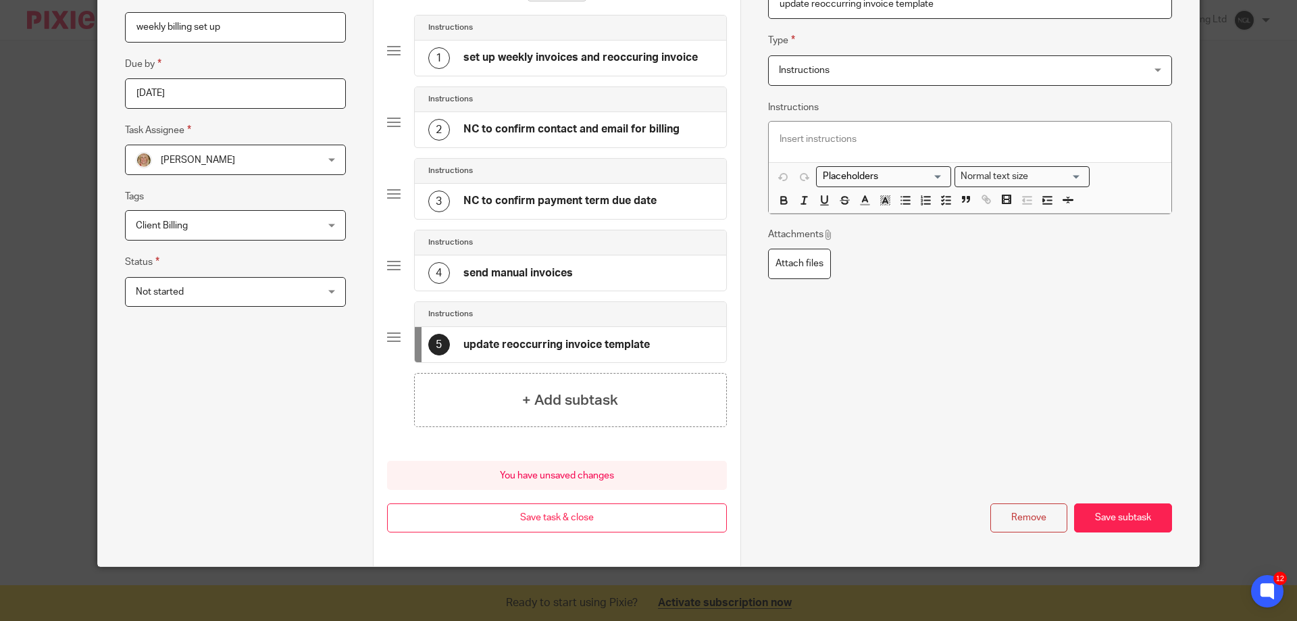
type input "update reoccurring invoice template"
click at [829, 429] on div "Name update reoccurring invoice template Type Instructions Instructions Instruc…" at bounding box center [970, 239] width 404 height 586
click at [1100, 515] on button "Save subtask" at bounding box center [1123, 517] width 98 height 29
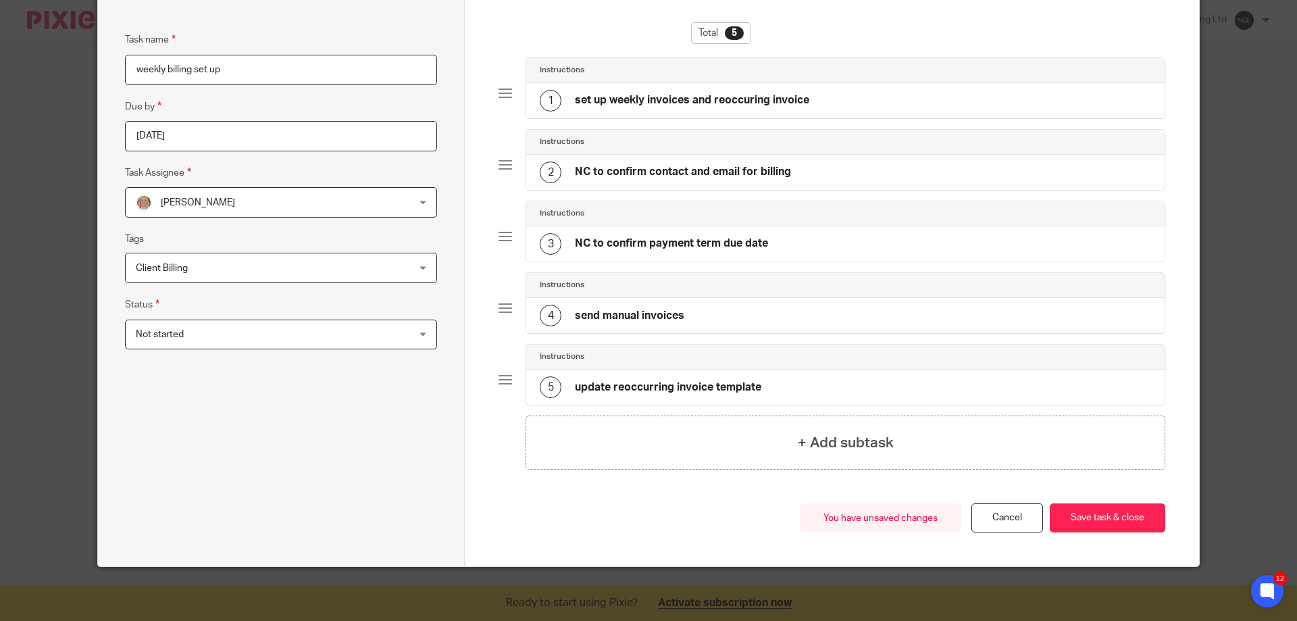
scroll to position [100, 0]
click at [1100, 515] on button "Save task & close" at bounding box center [1107, 517] width 115 height 29
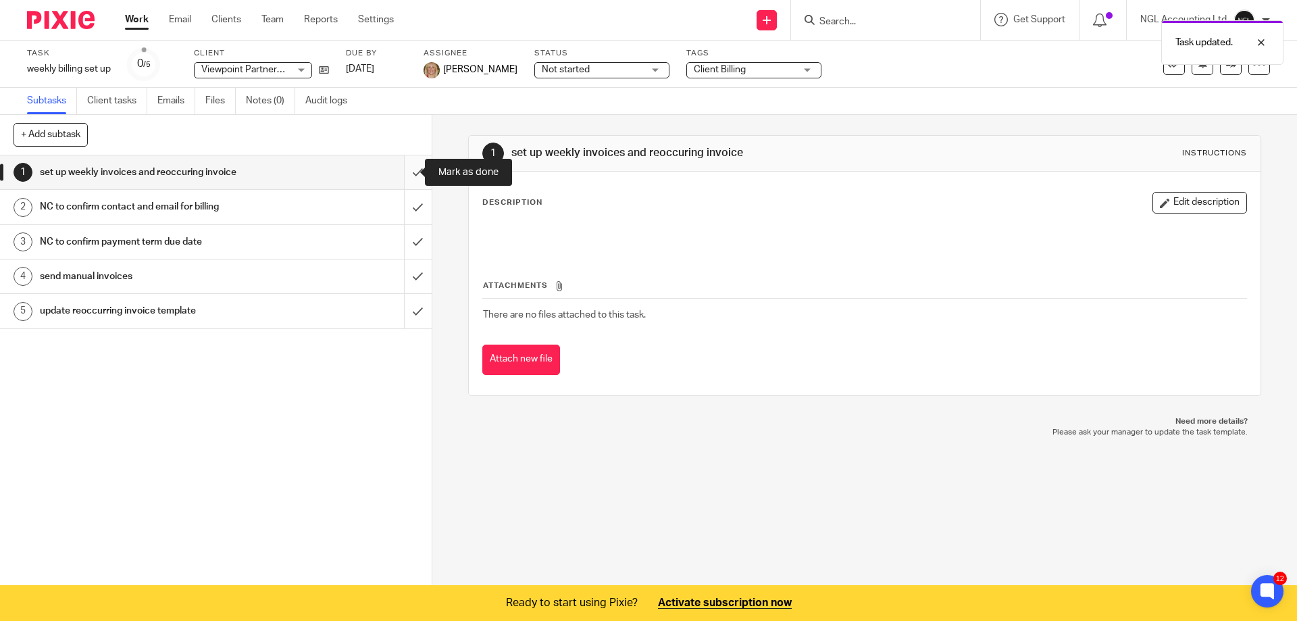
click at [407, 173] on input "submit" at bounding box center [216, 172] width 432 height 34
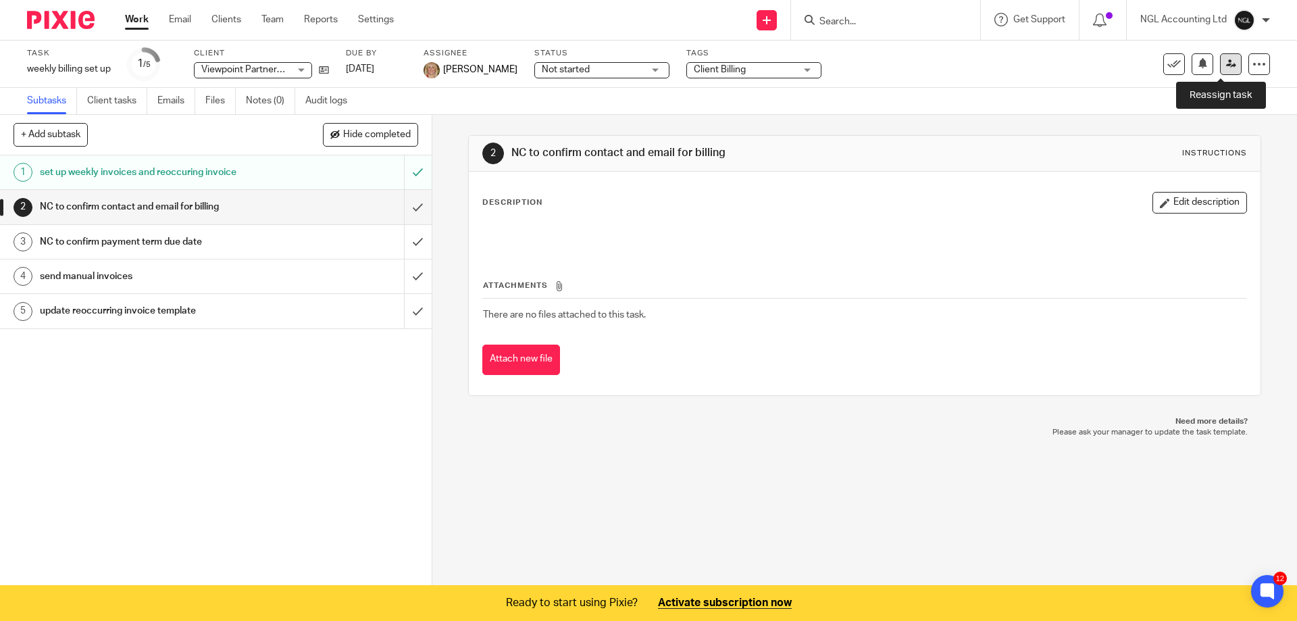
click at [1226, 68] on icon at bounding box center [1231, 64] width 10 height 10
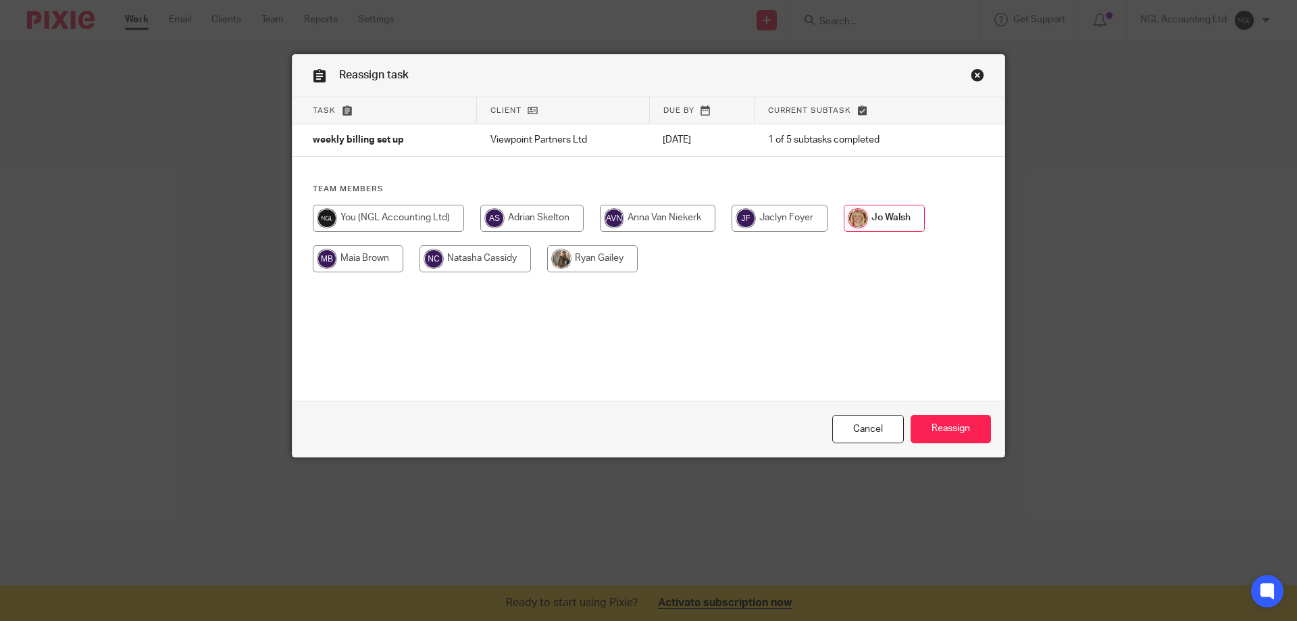
drag, startPoint x: 491, startPoint y: 259, endPoint x: 517, endPoint y: 268, distance: 27.8
click at [491, 258] on input "radio" at bounding box center [474, 258] width 111 height 27
radio input "true"
click at [929, 436] on input "Reassign" at bounding box center [950, 429] width 80 height 29
